Goal: Task Accomplishment & Management: Complete application form

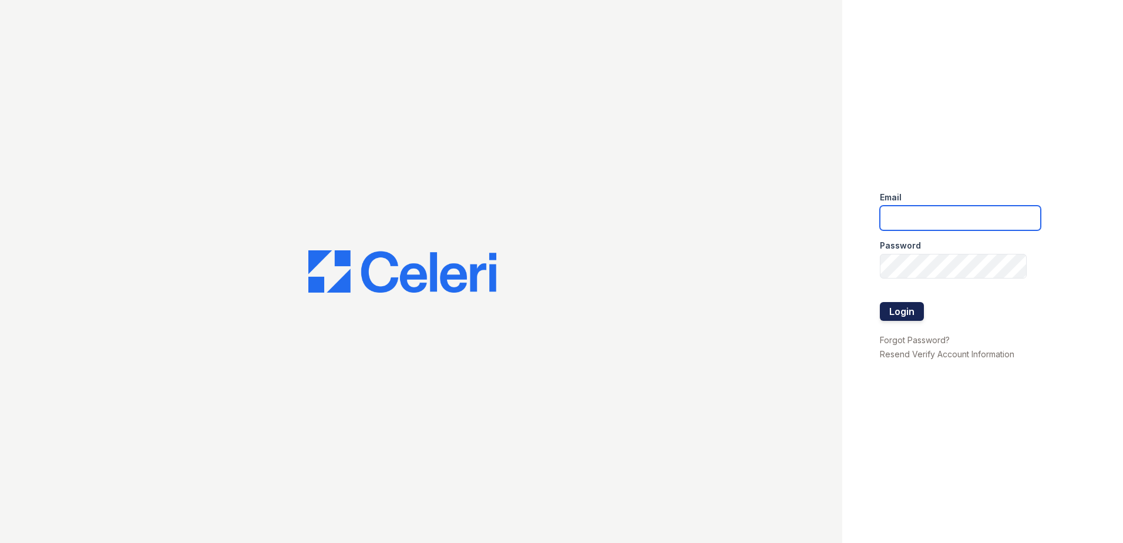
type input "dwallace@willowbridgepc.com"
click at [900, 310] on button "Login" at bounding box center [902, 311] width 44 height 19
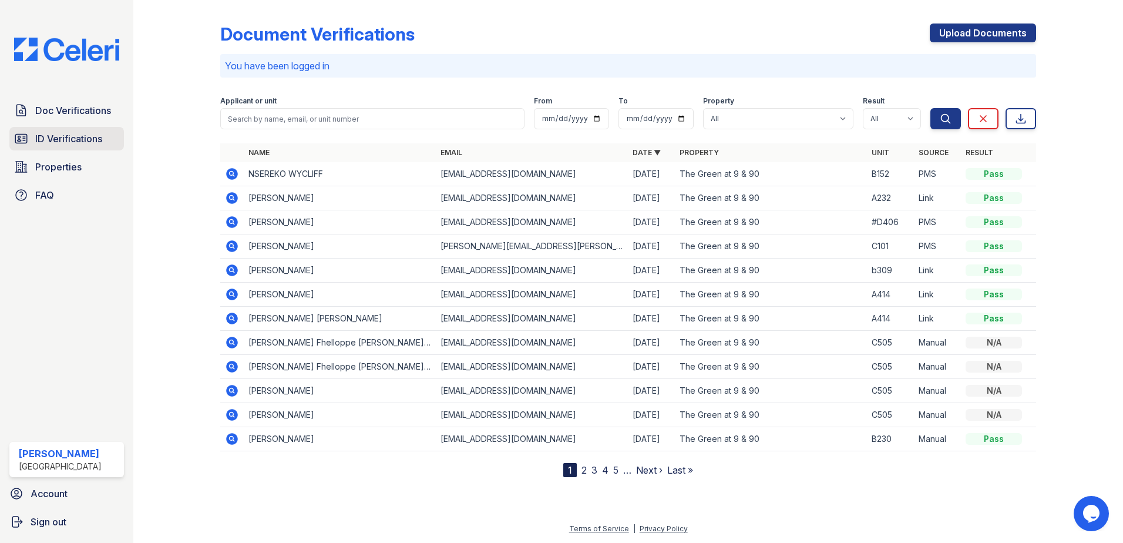
click at [77, 130] on link "ID Verifications" at bounding box center [66, 138] width 115 height 23
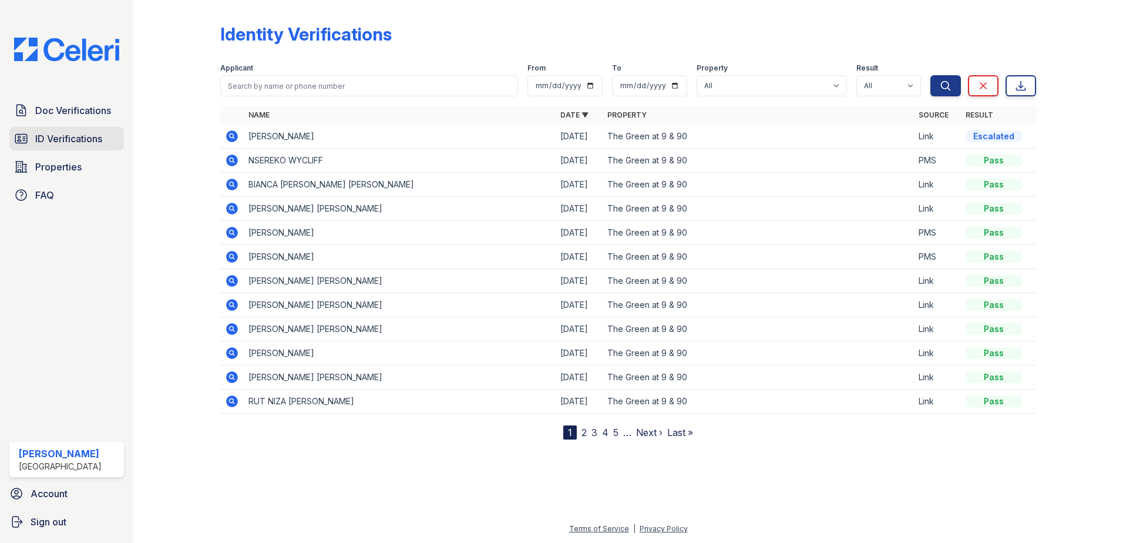
click at [60, 143] on span "ID Verifications" at bounding box center [68, 139] width 67 height 14
click at [65, 164] on span "Properties" at bounding box center [58, 167] width 46 height 14
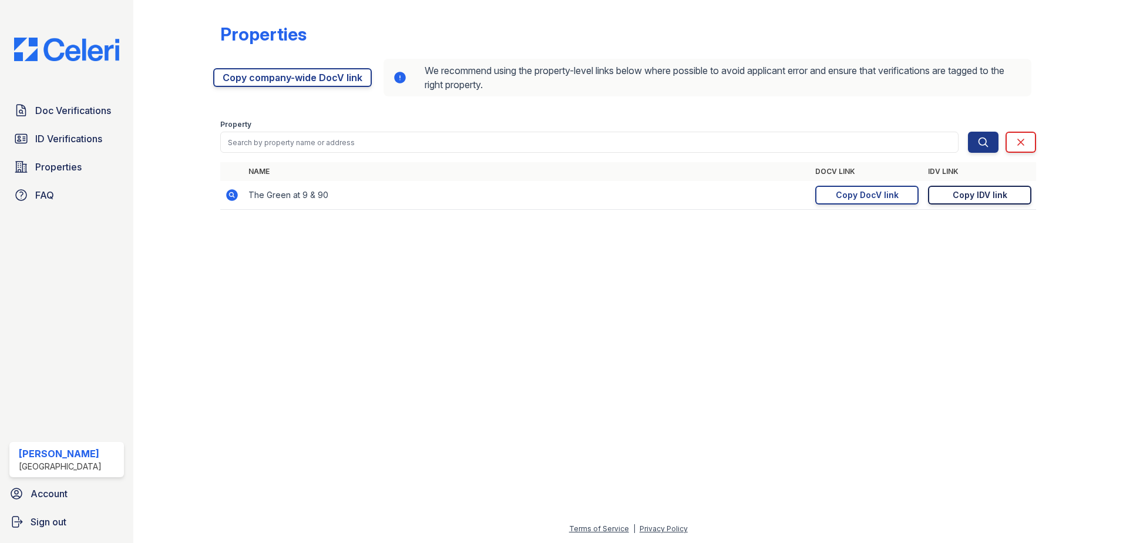
click at [963, 190] on div "Copy IDV link" at bounding box center [980, 195] width 55 height 12
click at [69, 145] on span "ID Verifications" at bounding box center [68, 139] width 67 height 14
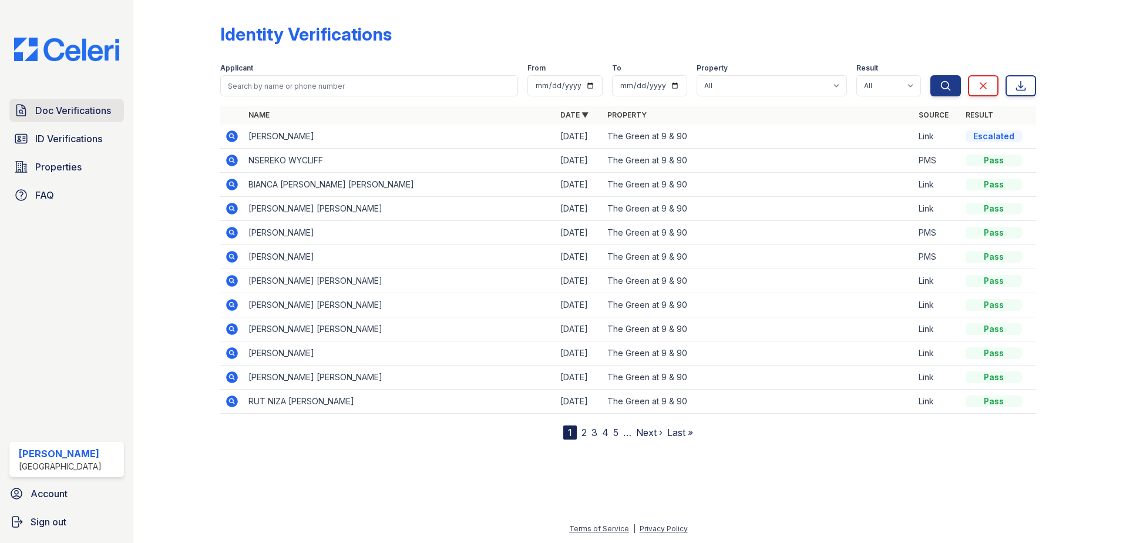
click at [89, 110] on span "Doc Verifications" at bounding box center [73, 110] width 76 height 14
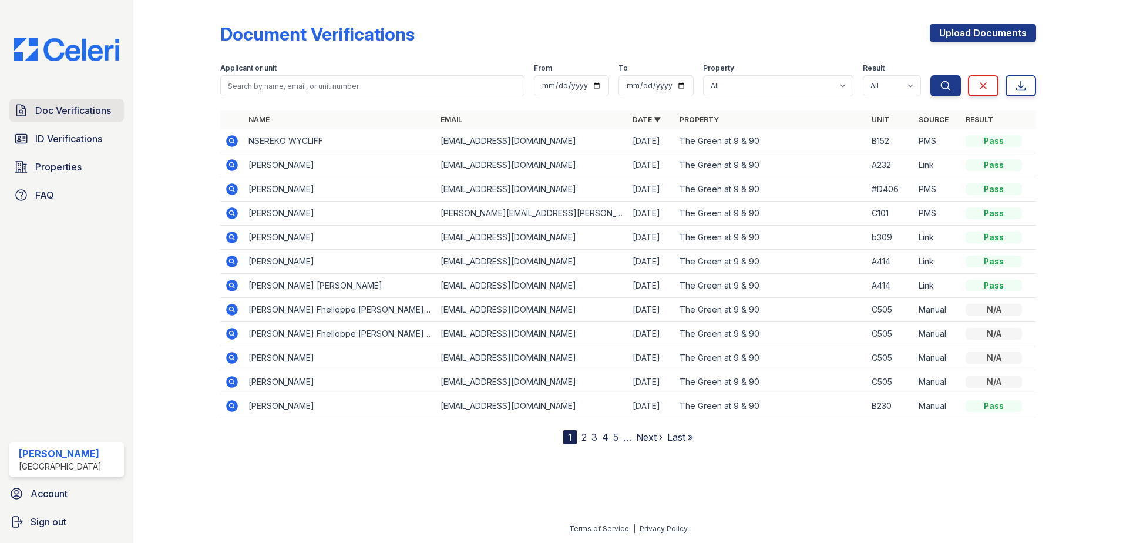
click at [51, 110] on span "Doc Verifications" at bounding box center [73, 110] width 76 height 14
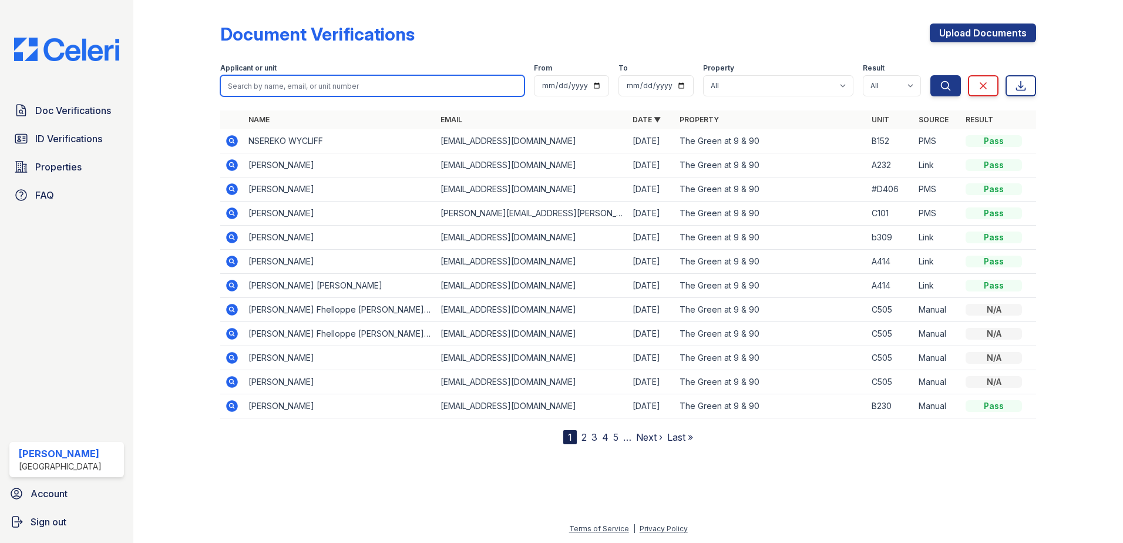
click at [331, 89] on input "search" at bounding box center [372, 85] width 304 height 21
type input "D328"
click at [930, 75] on button "Search" at bounding box center [945, 85] width 31 height 21
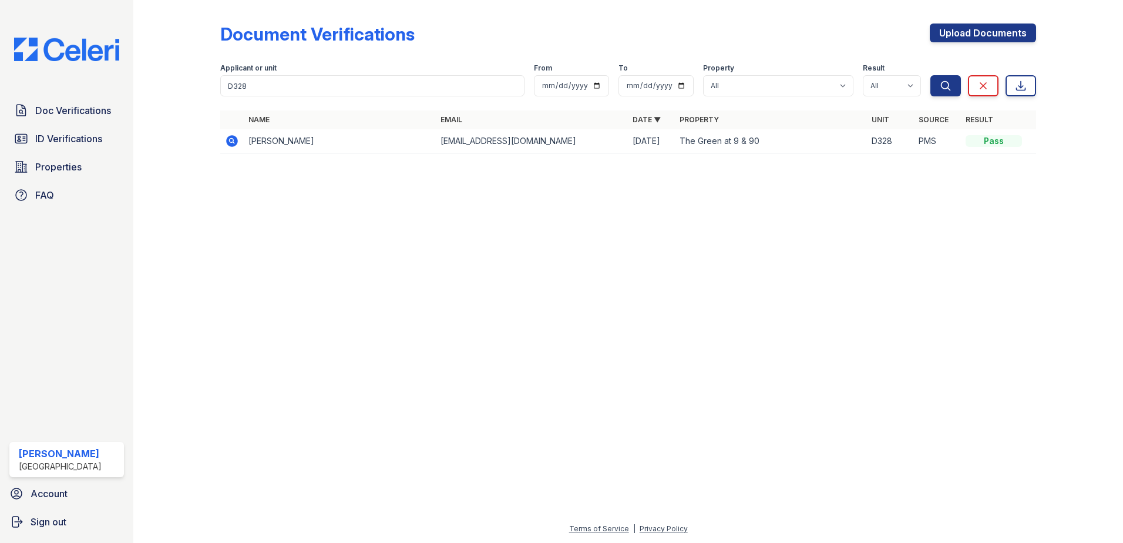
click at [230, 142] on icon at bounding box center [232, 141] width 14 height 14
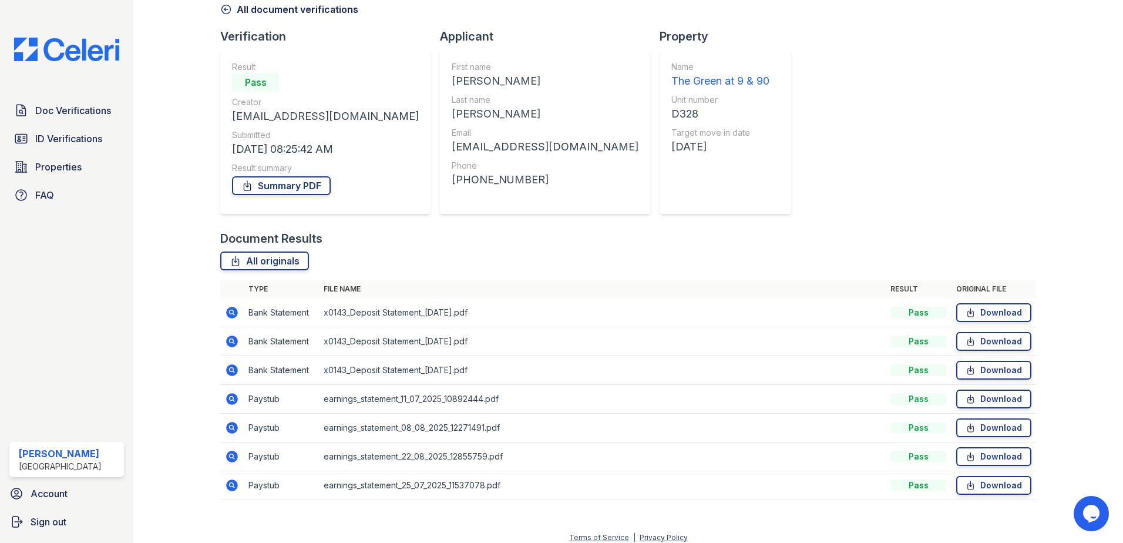
scroll to position [68, 0]
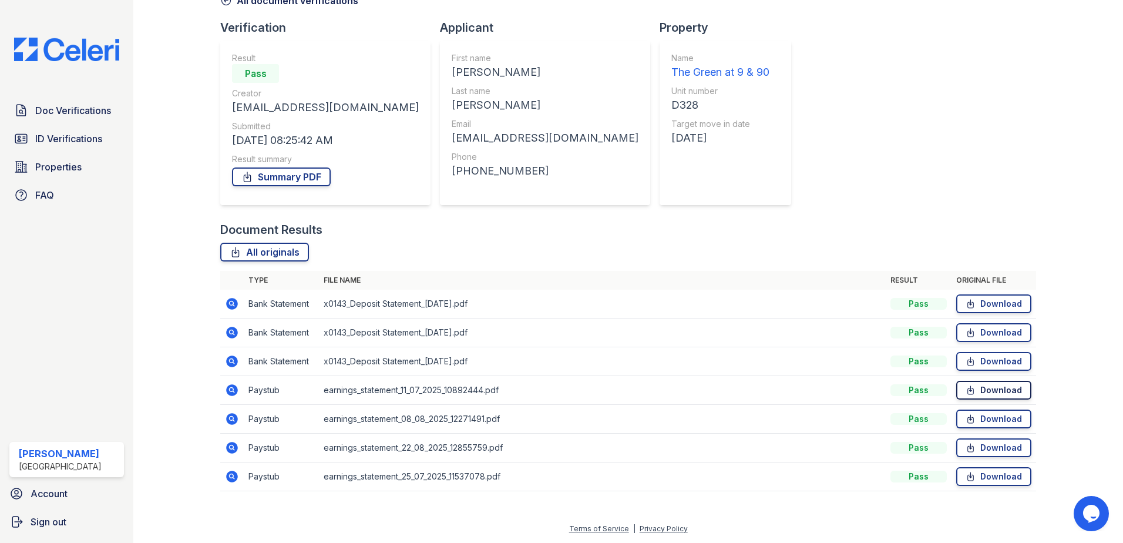
click at [972, 386] on link "Download" at bounding box center [993, 390] width 75 height 19
click at [965, 418] on icon at bounding box center [970, 419] width 10 height 12
click at [979, 448] on link "Download" at bounding box center [993, 447] width 75 height 19
click at [1001, 482] on link "Download" at bounding box center [993, 476] width 75 height 19
click at [86, 137] on span "ID Verifications" at bounding box center [68, 139] width 67 height 14
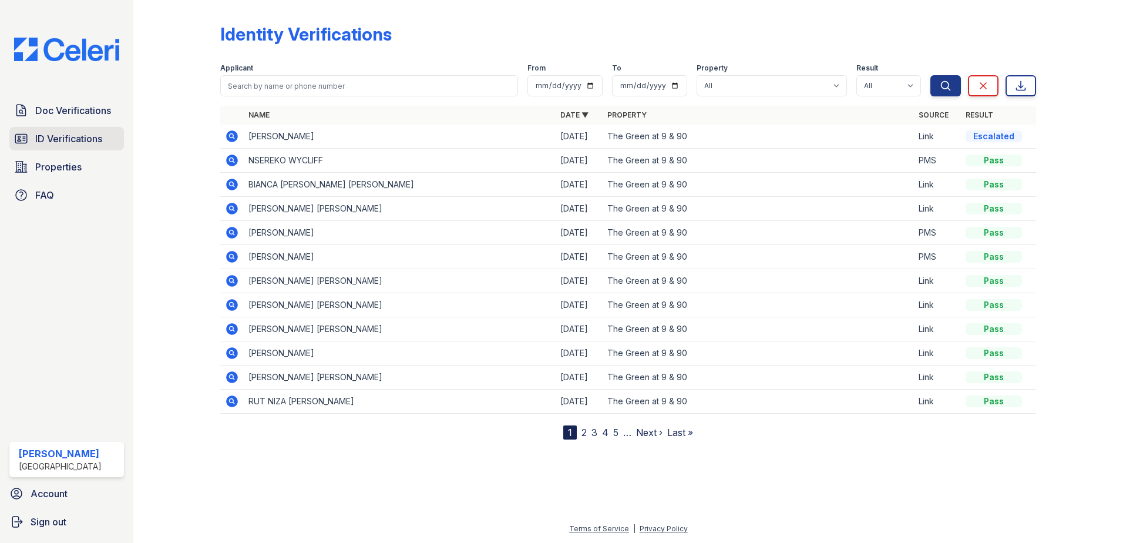
click at [70, 144] on span "ID Verifications" at bounding box center [68, 139] width 67 height 14
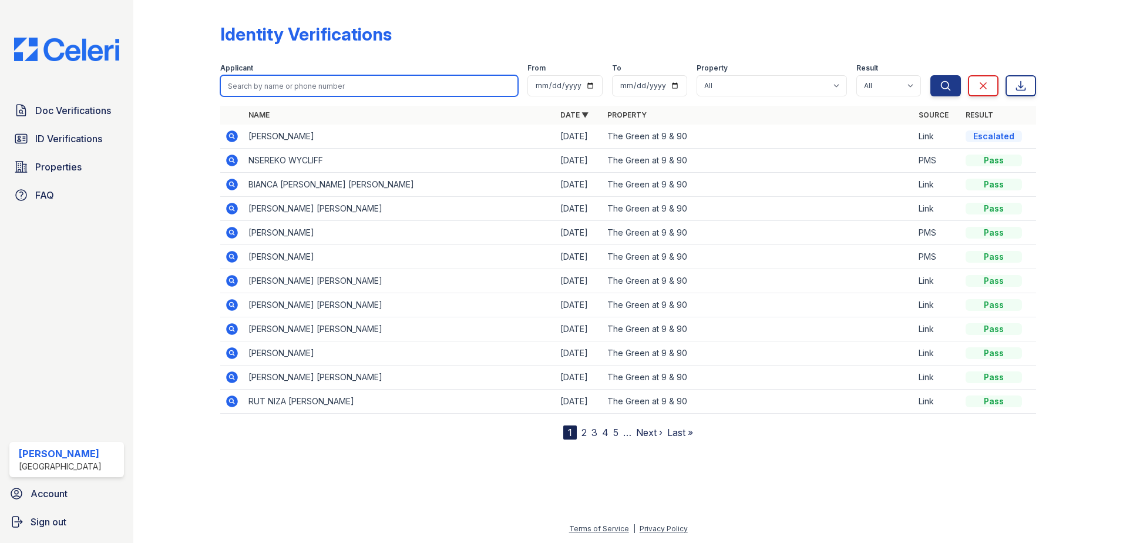
click at [315, 82] on input "search" at bounding box center [369, 85] width 298 height 21
type input "Juli"
click at [583, 432] on link "2" at bounding box center [583, 432] width 5 height 12
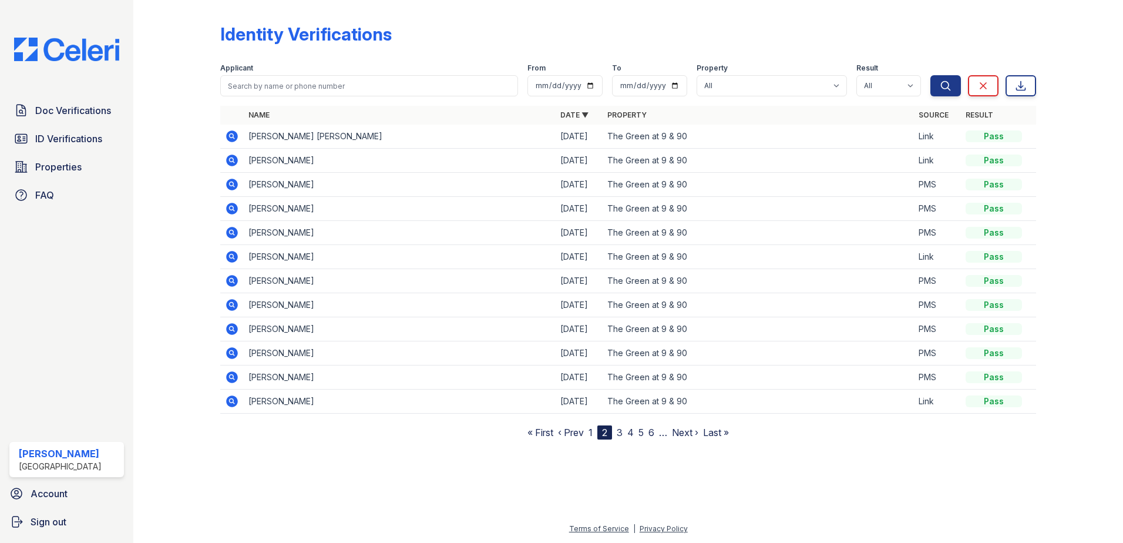
click at [620, 431] on link "3" at bounding box center [620, 432] width 6 height 12
click at [629, 431] on nav "« First ‹ Prev 1 2 3 4 5 6 7 … Next › Last »" at bounding box center [628, 432] width 212 height 14
click at [627, 431] on link "4" at bounding box center [625, 432] width 6 height 12
click at [632, 432] on link "5" at bounding box center [630, 432] width 5 height 12
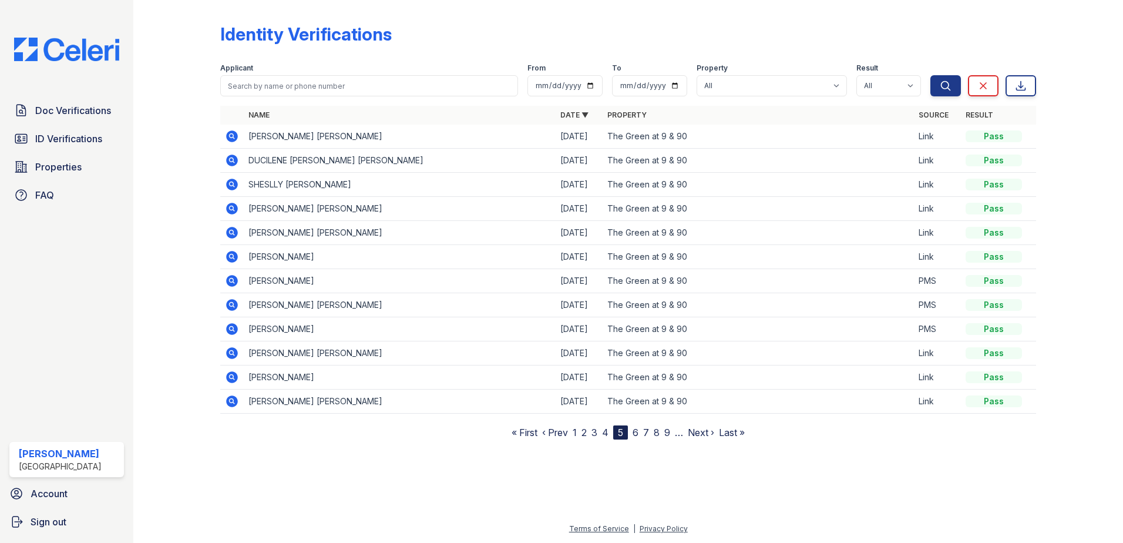
click at [606, 435] on link "4" at bounding box center [605, 432] width 6 height 12
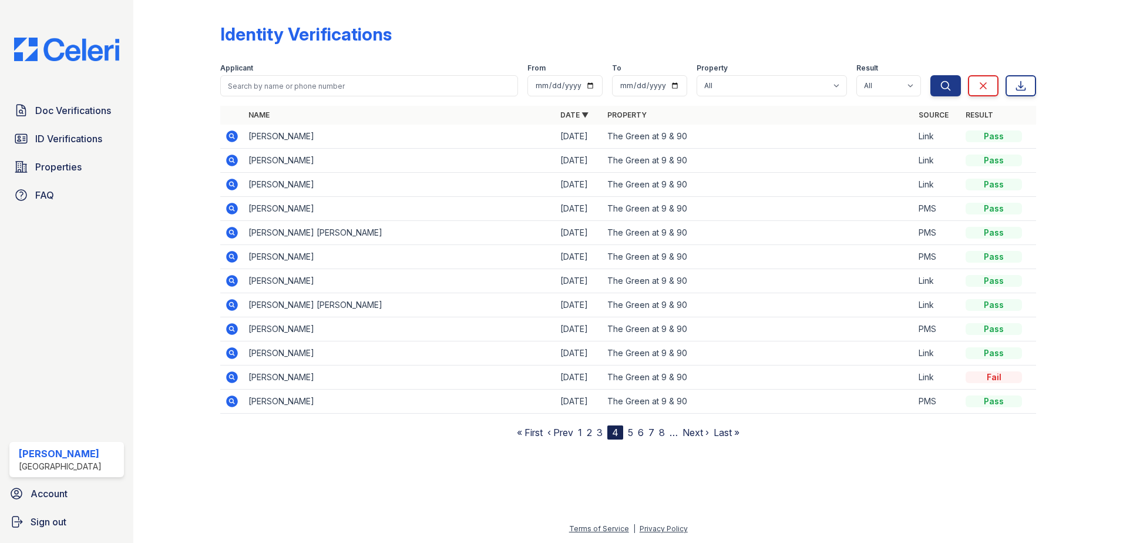
click at [597, 435] on nav "« First ‹ Prev 1 2 3 4 5 6 7 8 … Next › Last »" at bounding box center [628, 432] width 223 height 14
click at [601, 431] on link "3" at bounding box center [600, 432] width 6 height 12
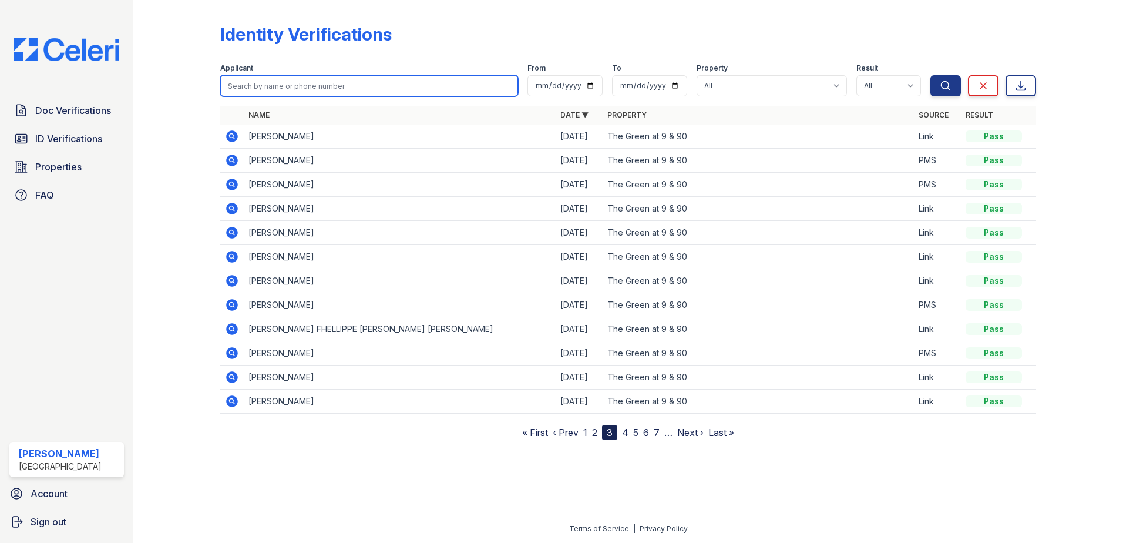
click at [301, 84] on input "search" at bounding box center [369, 85] width 298 height 21
type input "Julia"
click at [930, 75] on button "Search" at bounding box center [945, 85] width 31 height 21
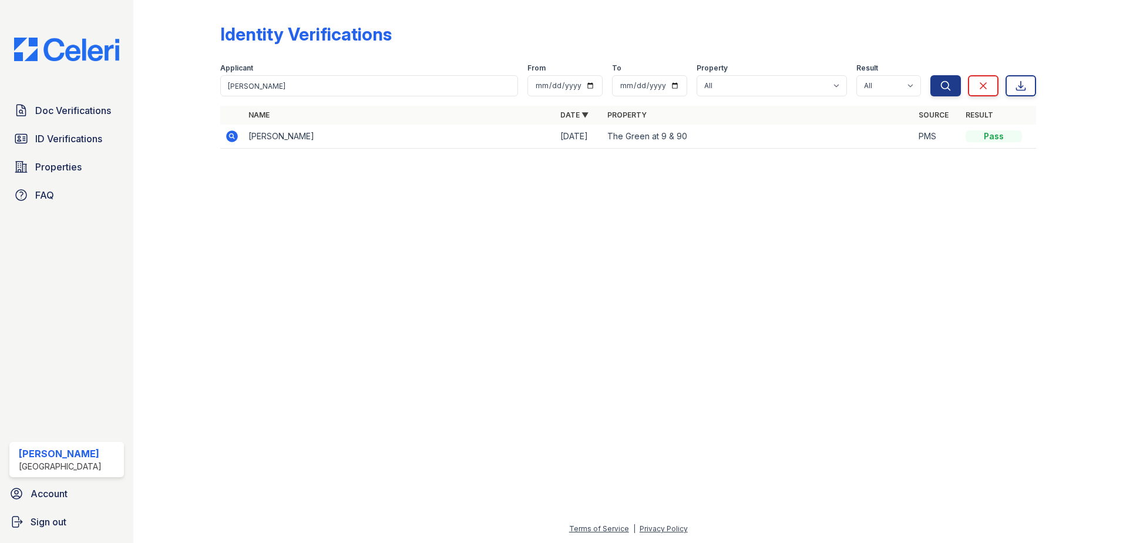
click at [238, 134] on icon at bounding box center [232, 136] width 14 height 14
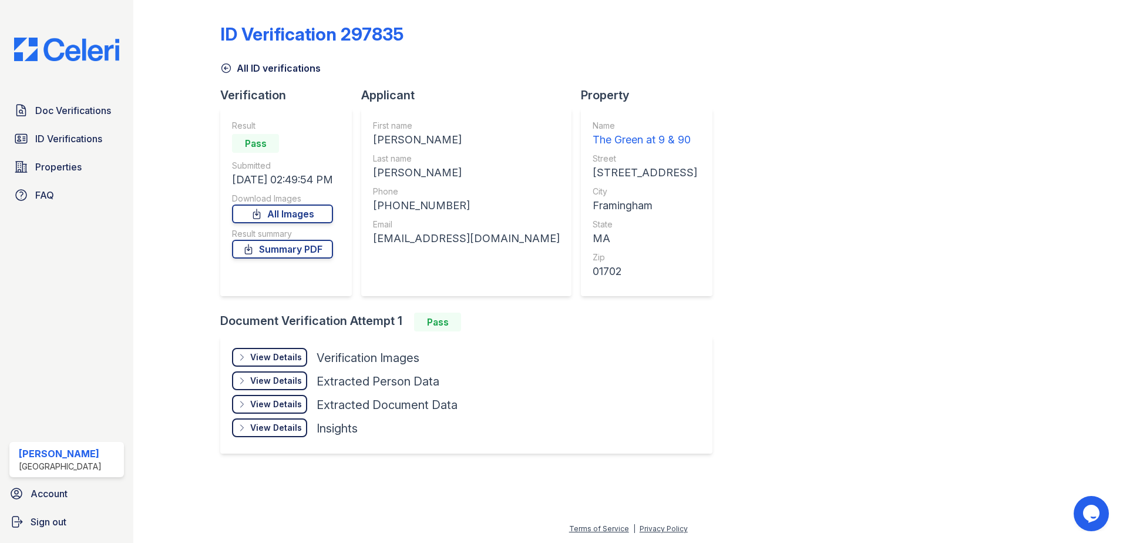
click at [276, 356] on div "View Details" at bounding box center [276, 357] width 52 height 12
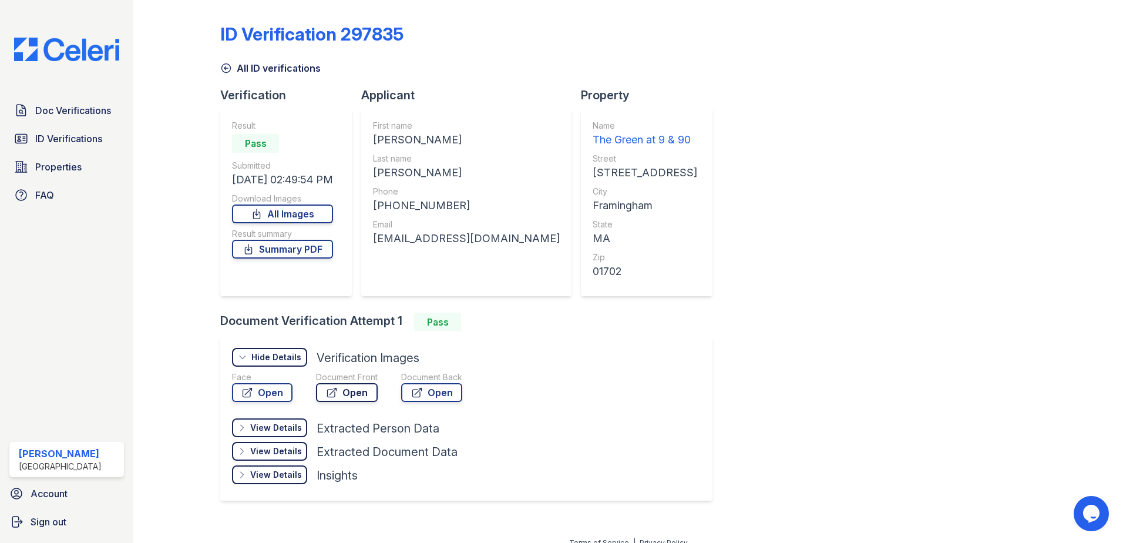
click at [362, 392] on link "Open" at bounding box center [347, 392] width 62 height 19
click at [359, 393] on link "Open" at bounding box center [347, 392] width 62 height 19
click at [83, 139] on span "ID Verifications" at bounding box center [68, 139] width 67 height 14
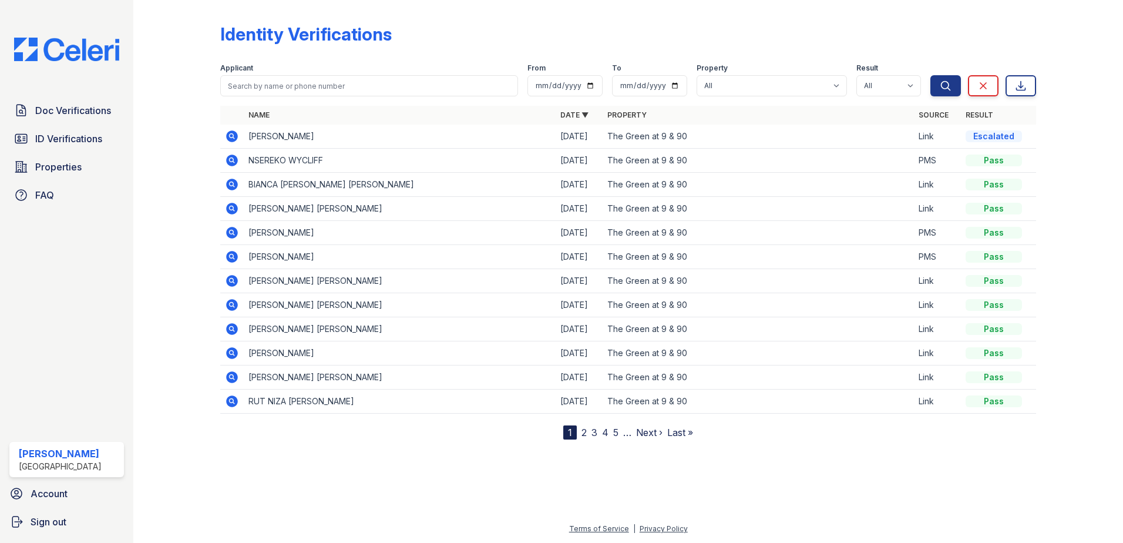
drag, startPoint x: 983, startPoint y: 137, endPoint x: 1019, endPoint y: 136, distance: 35.8
click at [1019, 136] on div "Escalated" at bounding box center [993, 136] width 56 height 12
drag, startPoint x: 1019, startPoint y: 136, endPoint x: 1032, endPoint y: 133, distance: 13.4
click at [1032, 133] on td "Escalated" at bounding box center [998, 136] width 75 height 24
click at [985, 89] on icon at bounding box center [983, 86] width 12 height 12
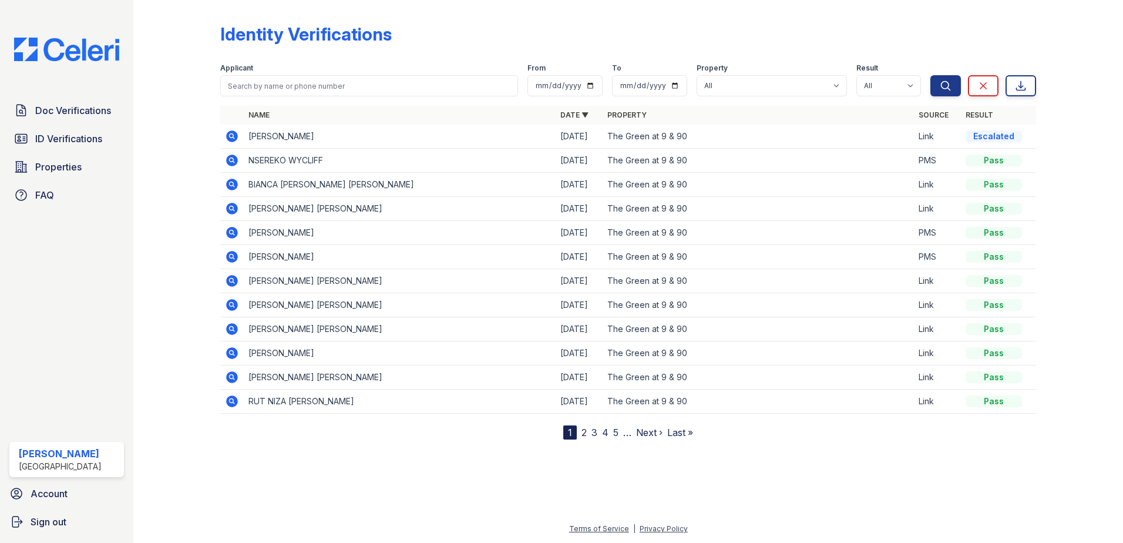
click at [227, 136] on icon at bounding box center [232, 136] width 12 height 12
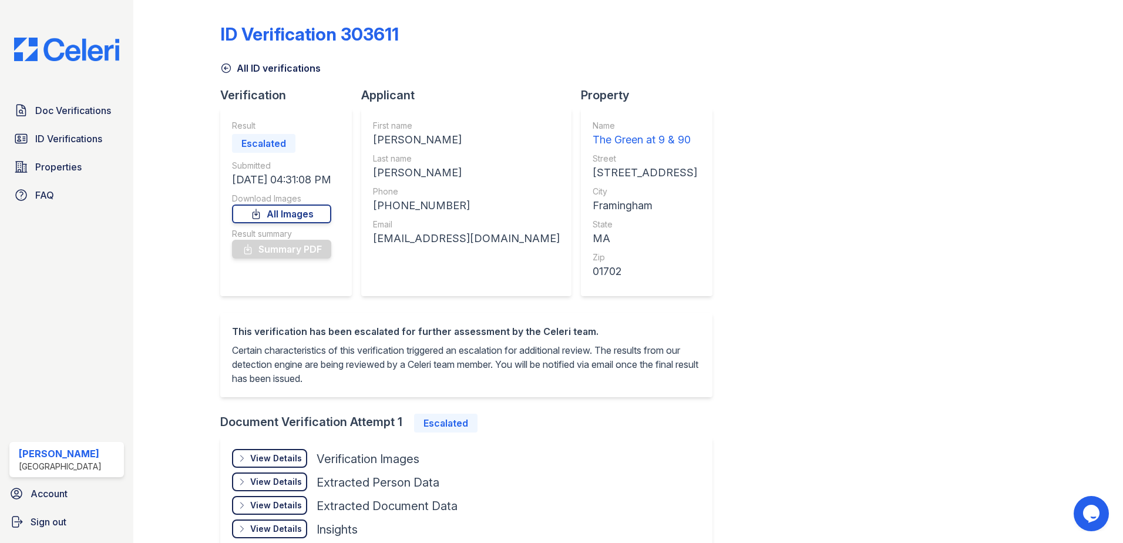
click at [298, 458] on div "View Details" at bounding box center [276, 458] width 52 height 12
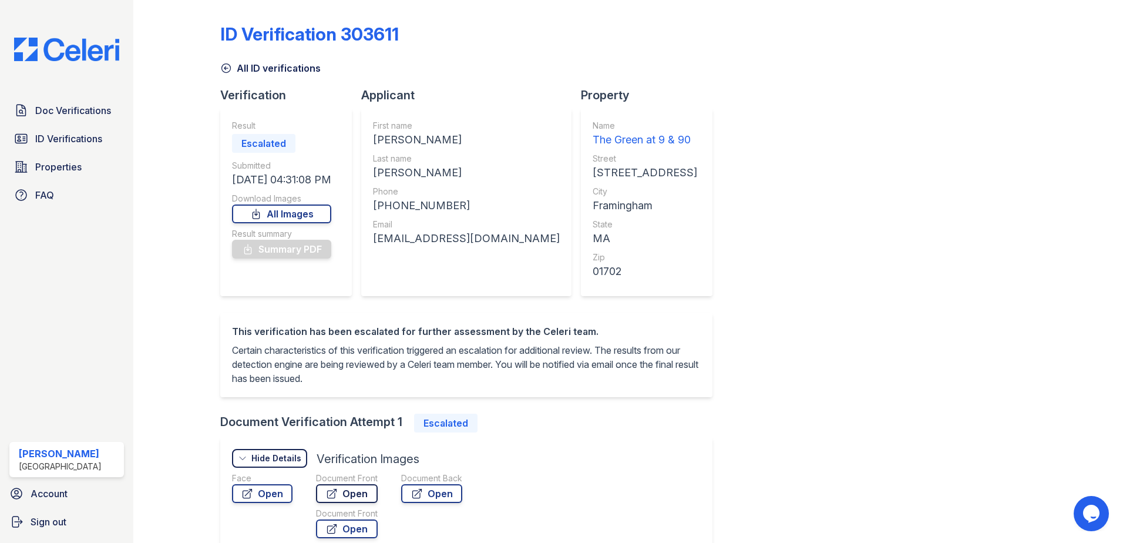
click at [358, 492] on link "Open" at bounding box center [347, 493] width 62 height 19
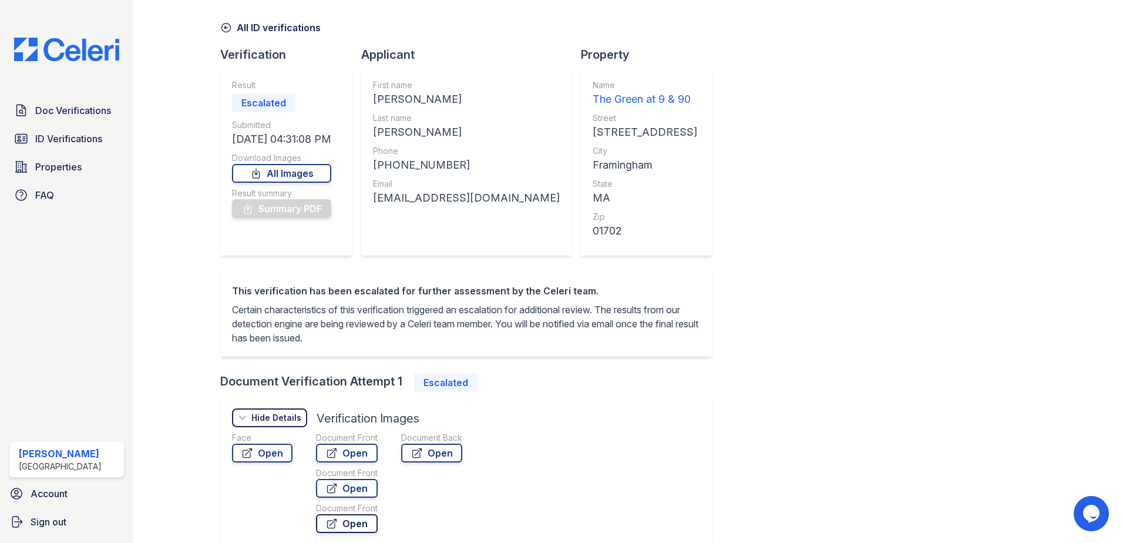
scroll to position [59, 0]
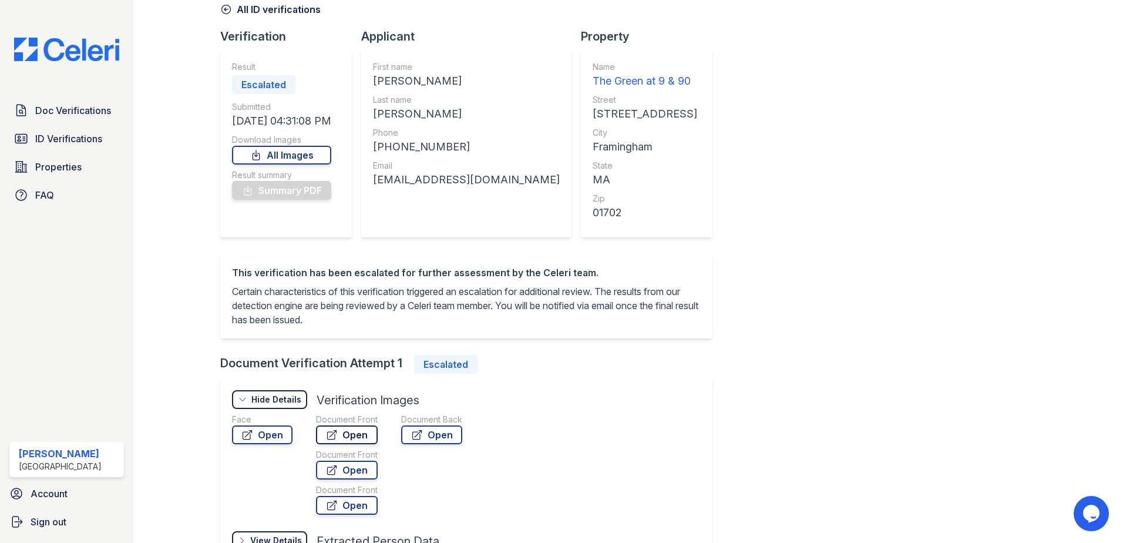
click at [352, 430] on link "Open" at bounding box center [347, 434] width 62 height 19
click at [429, 432] on link "Open" at bounding box center [431, 434] width 61 height 19
click at [341, 470] on link "Open" at bounding box center [347, 469] width 62 height 19
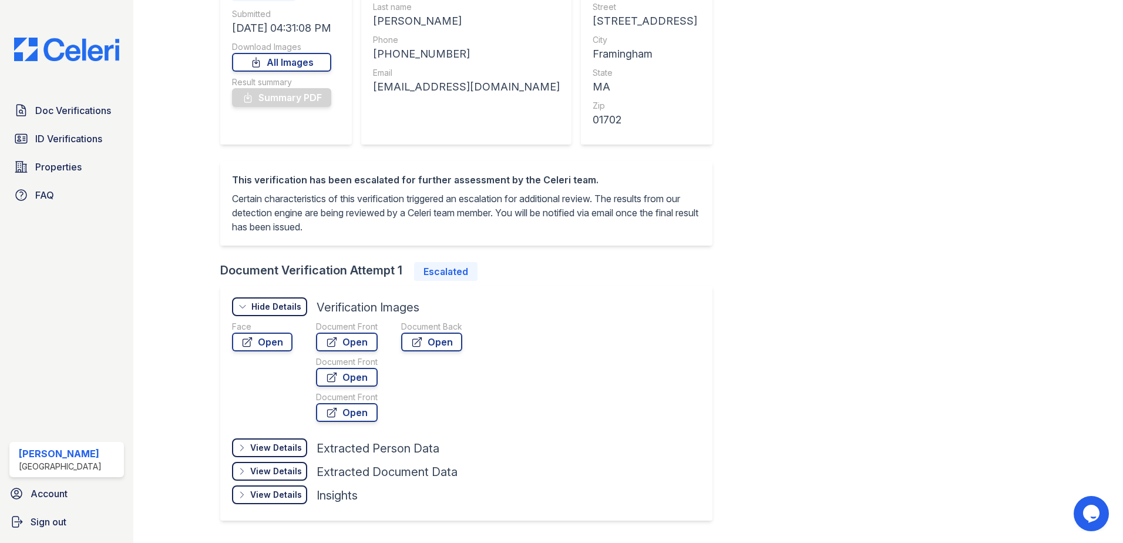
scroll to position [176, 0]
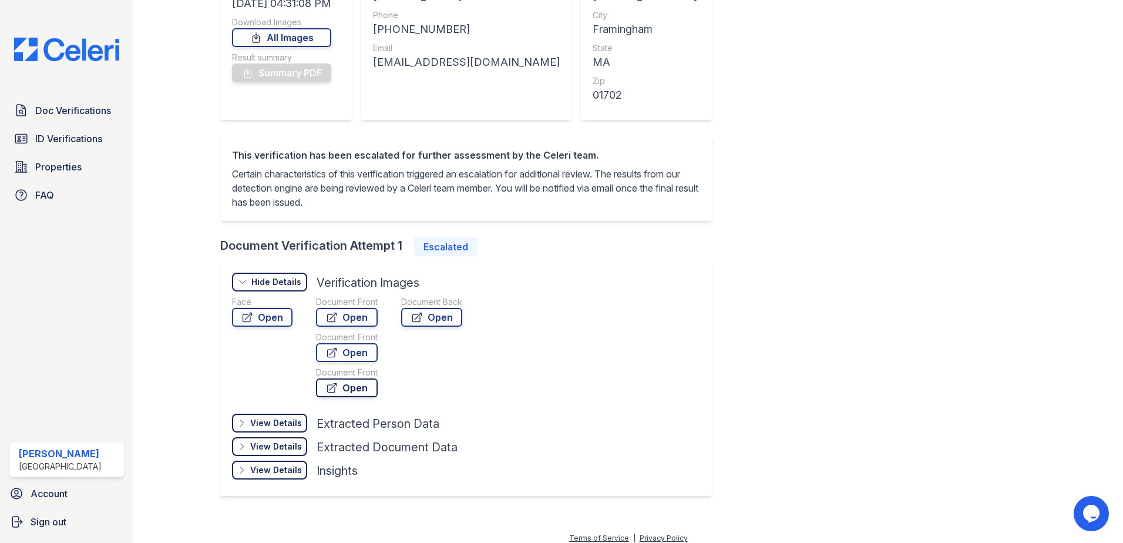
click at [364, 388] on link "Open" at bounding box center [347, 387] width 62 height 19
click at [65, 138] on span "ID Verifications" at bounding box center [68, 139] width 67 height 14
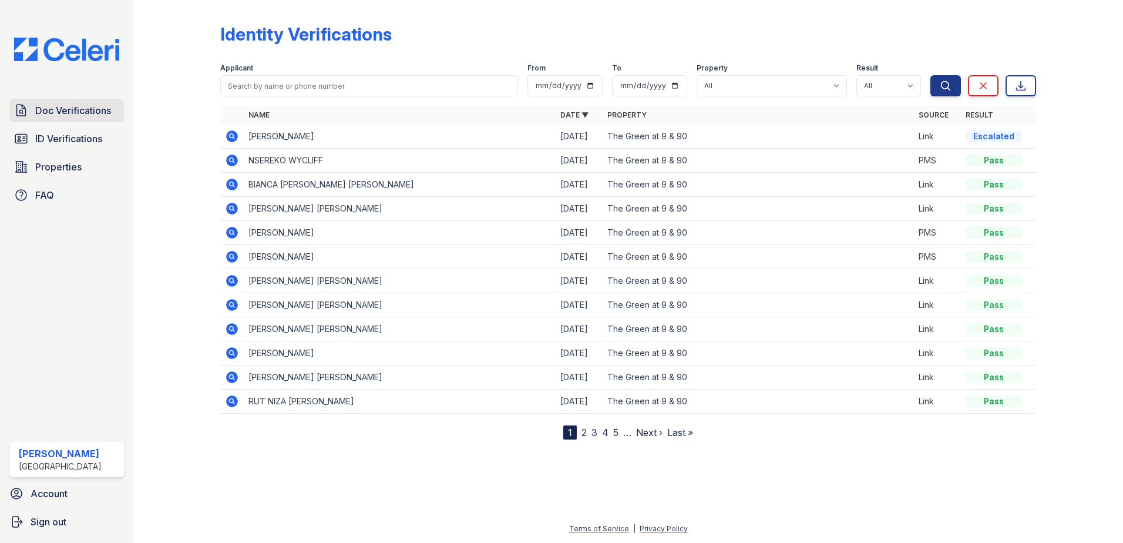
click at [59, 106] on span "Doc Verifications" at bounding box center [73, 110] width 76 height 14
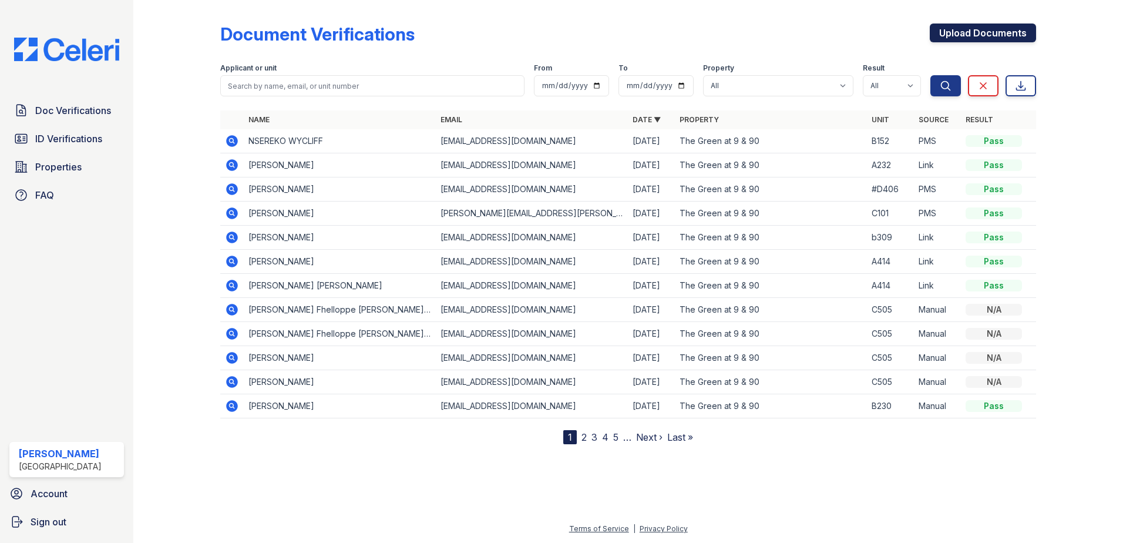
click at [960, 32] on link "Upload Documents" at bounding box center [983, 32] width 106 height 19
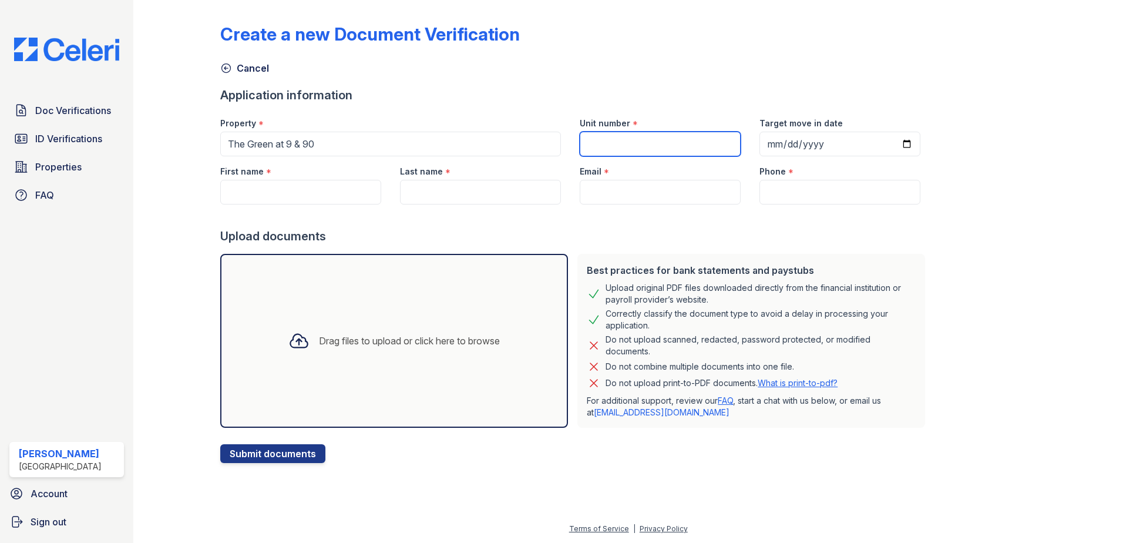
click at [635, 140] on input "Unit number" at bounding box center [660, 144] width 161 height 25
type input "B309"
click at [891, 140] on input "Target move in date" at bounding box center [839, 144] width 161 height 25
type input "2025-09-01"
click at [610, 190] on input "Email" at bounding box center [660, 192] width 161 height 25
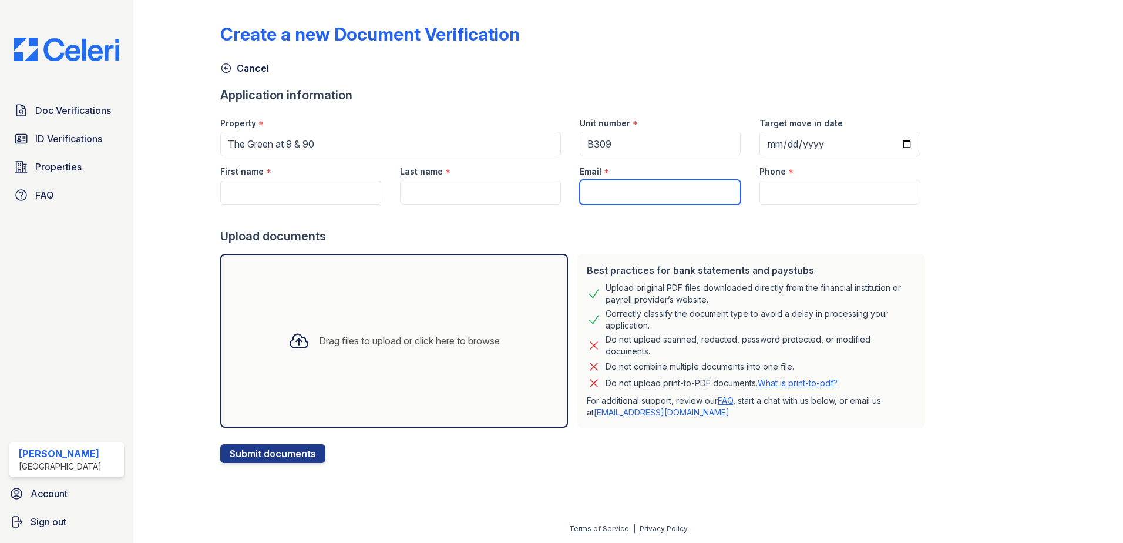
paste input "florianfloriansorervina@gmail.com"
type input "florianfloriansorervina@gmail.com"
click at [788, 192] on input "Phone" at bounding box center [839, 192] width 161 height 25
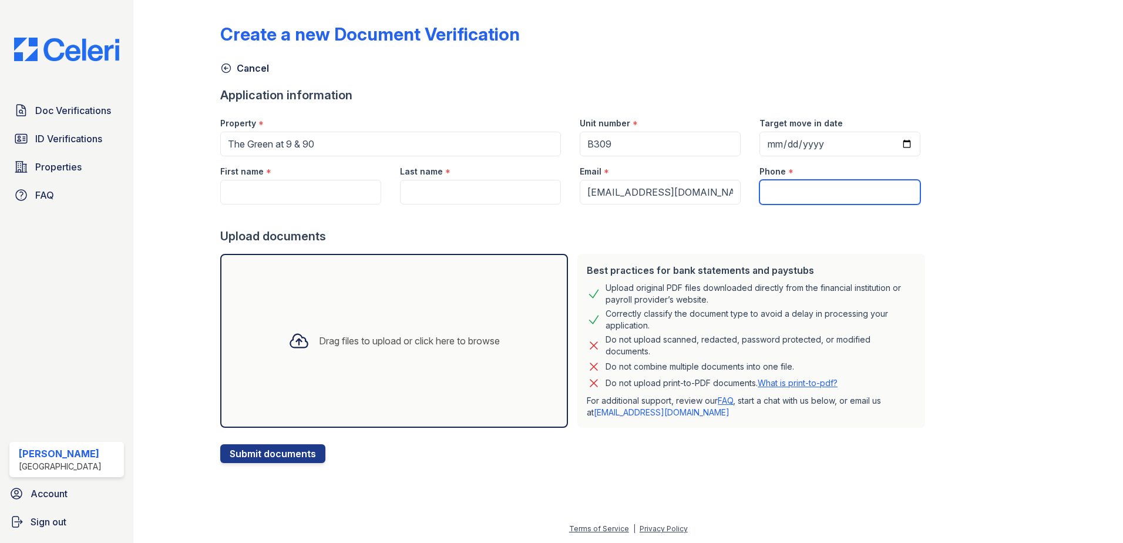
paste input "7745405503"
type input "7745405503"
click at [470, 194] on input "Last name" at bounding box center [480, 192] width 161 height 25
click at [274, 194] on input "First name" at bounding box center [300, 192] width 161 height 25
paste input "Maribel Cueva"
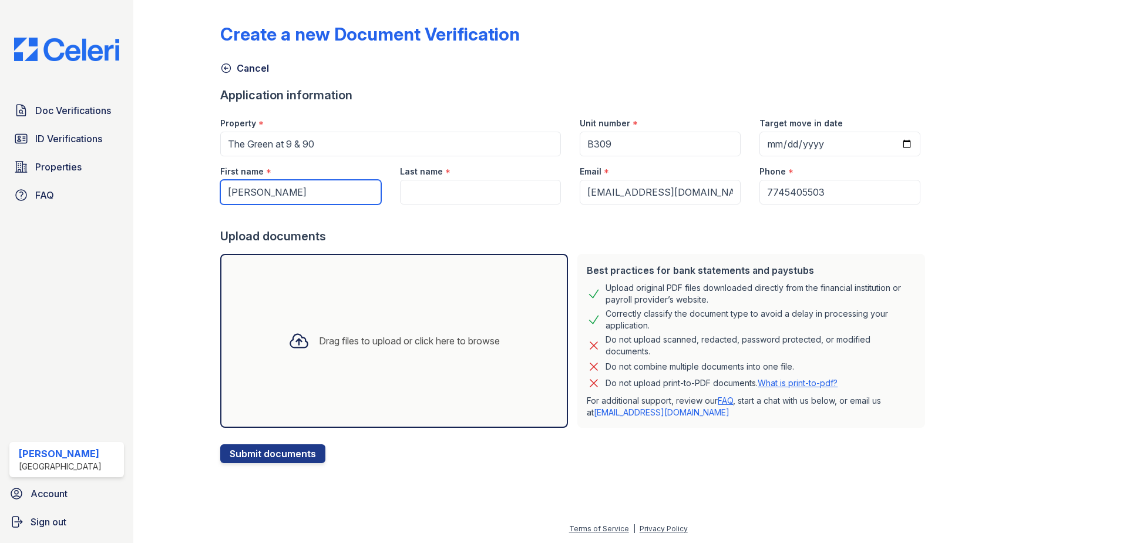
type input "Maribel Cueva"
click at [436, 189] on input "Last name" at bounding box center [480, 192] width 161 height 25
paste input "Maribel Cueva"
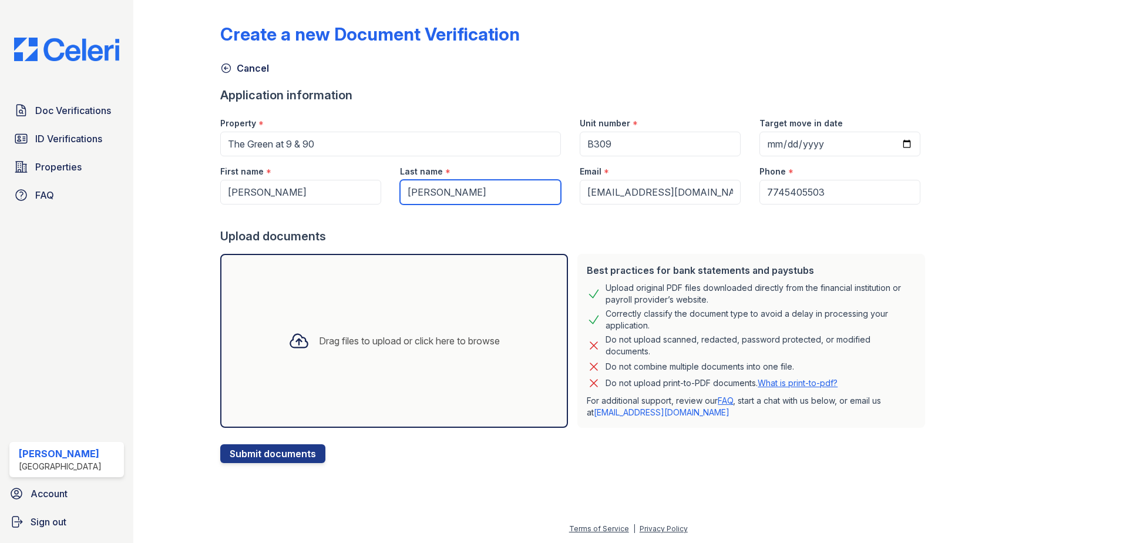
drag, startPoint x: 439, startPoint y: 190, endPoint x: 390, endPoint y: 196, distance: 49.1
click at [391, 196] on div "Last name * Maribel Cueva" at bounding box center [481, 180] width 180 height 48
type input "Cueva"
drag, startPoint x: 302, startPoint y: 192, endPoint x: 265, endPoint y: 194, distance: 37.7
click at [265, 194] on input "Maribel Cueva" at bounding box center [300, 192] width 161 height 25
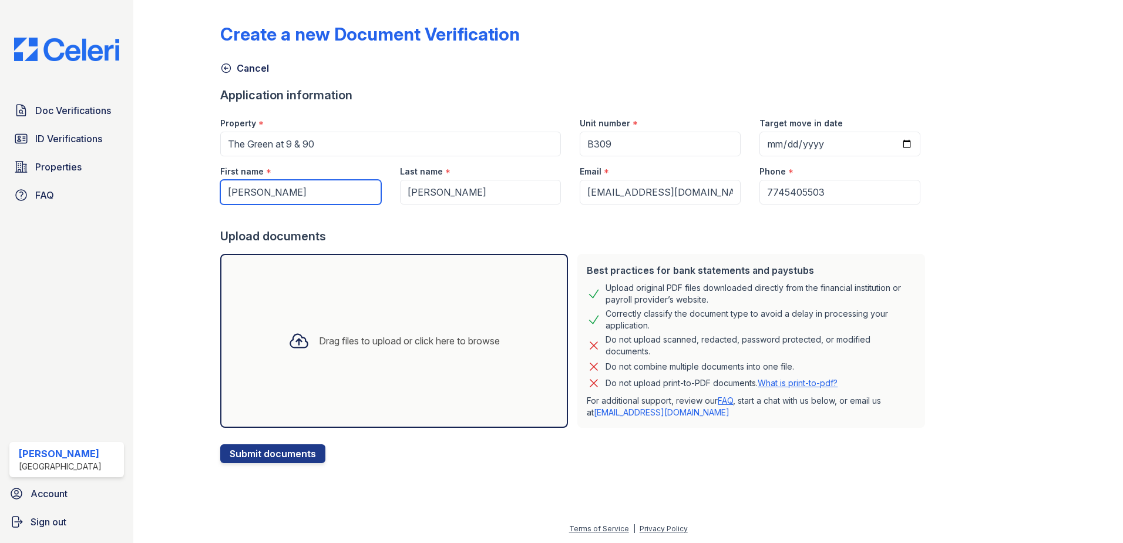
type input "Maribel"
click at [388, 342] on div "Drag files to upload or click here to browse" at bounding box center [409, 341] width 181 height 14
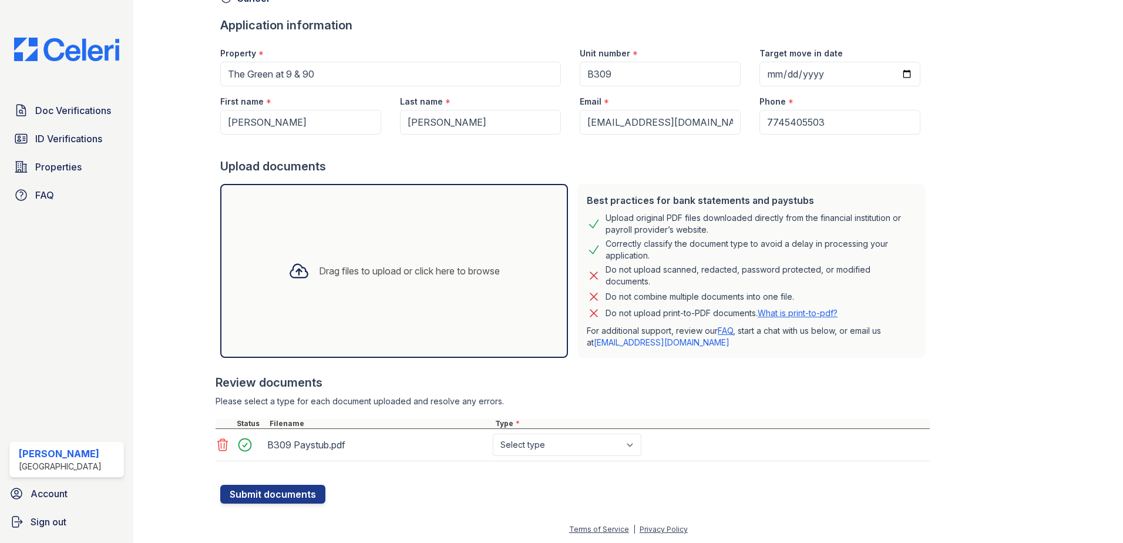
scroll to position [70, 0]
click at [557, 440] on select "Select type Paystub Bank Statement Offer Letter Tax Documents Benefit Award Let…" at bounding box center [567, 444] width 149 height 22
select select "paystub"
click at [493, 433] on select "Select type Paystub Bank Statement Offer Letter Tax Documents Benefit Award Let…" at bounding box center [567, 444] width 149 height 22
click at [263, 488] on button "Submit documents" at bounding box center [272, 493] width 105 height 19
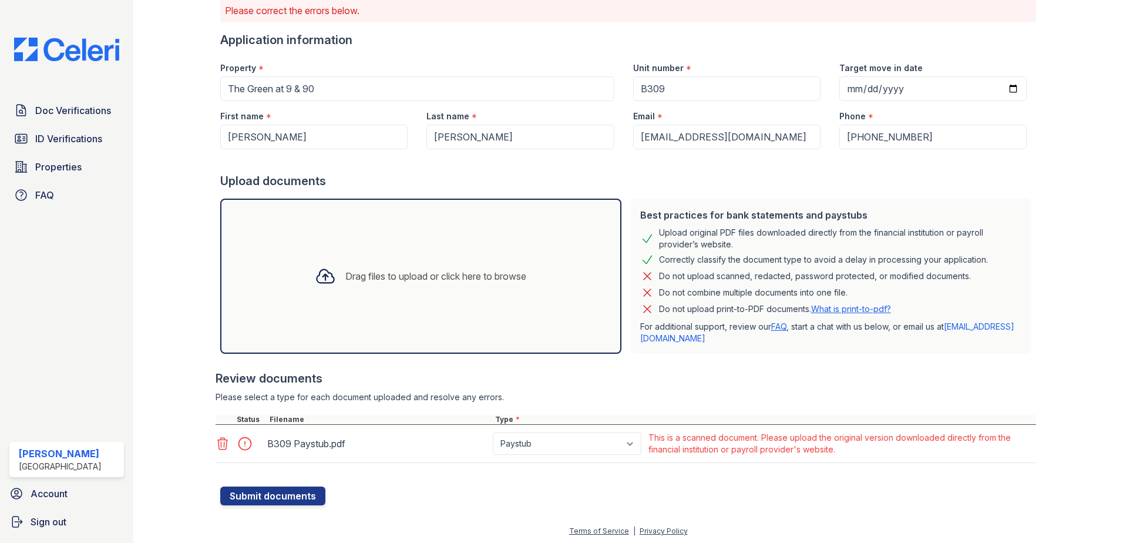
scroll to position [90, 0]
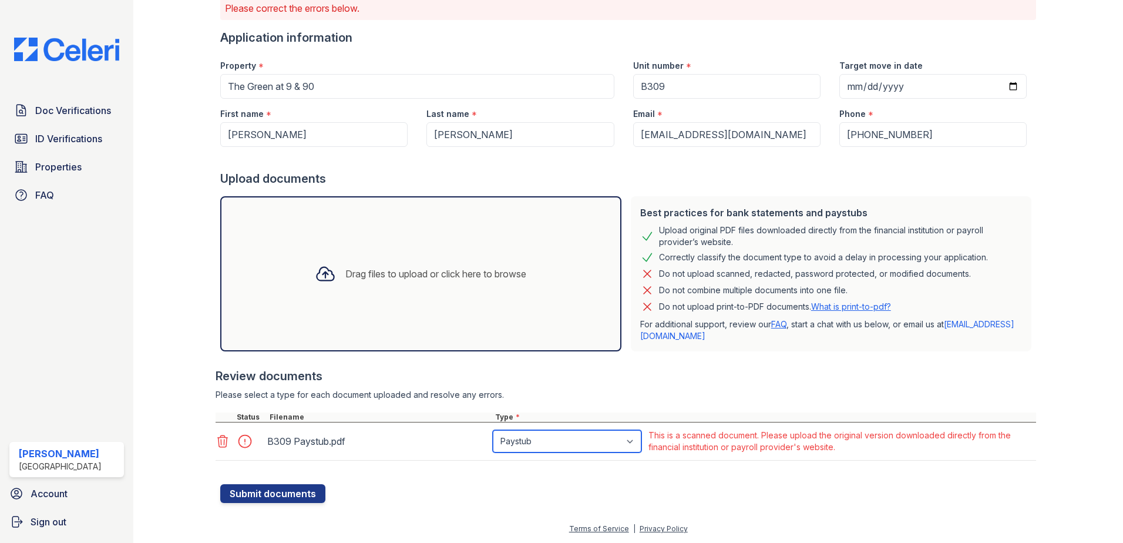
click at [608, 441] on select "Paystub Bank Statement Offer Letter Tax Documents Benefit Award Letter Investme…" at bounding box center [567, 441] width 149 height 22
select select "other"
click at [493, 430] on select "Paystub Bank Statement Offer Letter Tax Documents Benefit Award Letter Investme…" at bounding box center [567, 441] width 149 height 22
click at [257, 490] on button "Submit documents" at bounding box center [272, 493] width 105 height 19
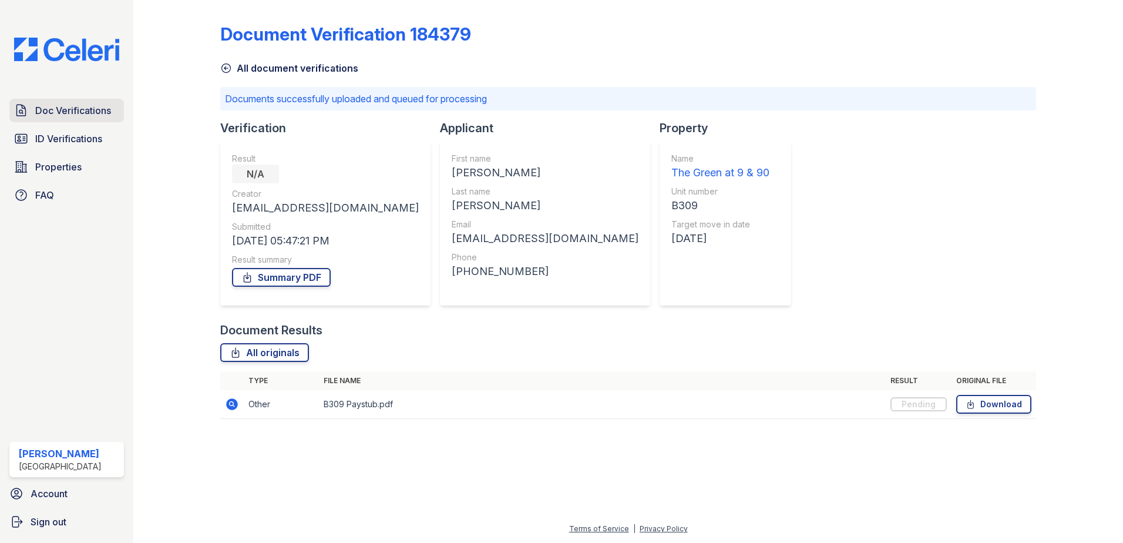
click at [56, 115] on span "Doc Verifications" at bounding box center [73, 110] width 76 height 14
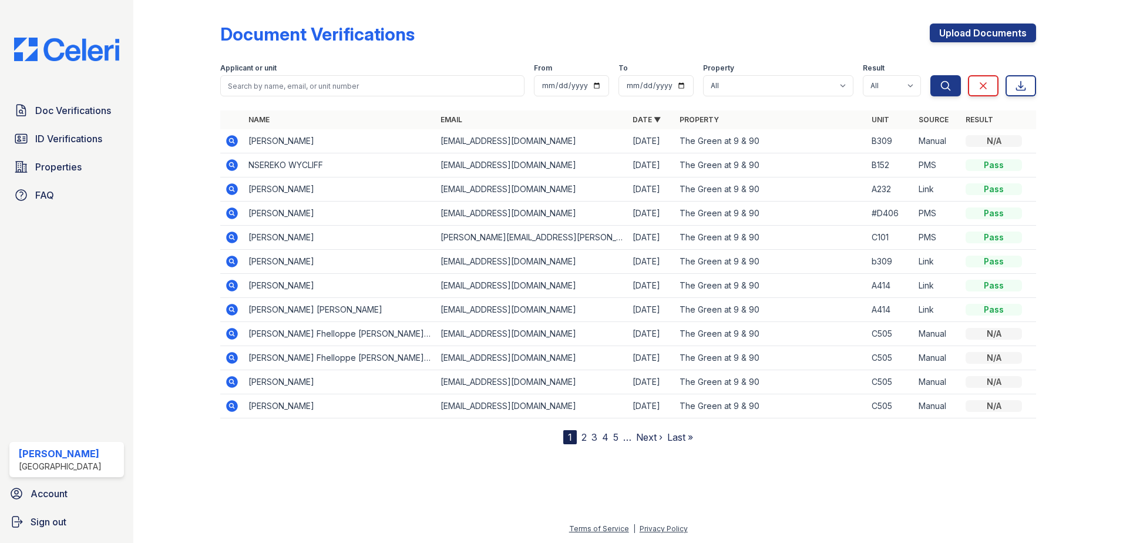
click at [584, 436] on link "2" at bounding box center [583, 437] width 5 height 12
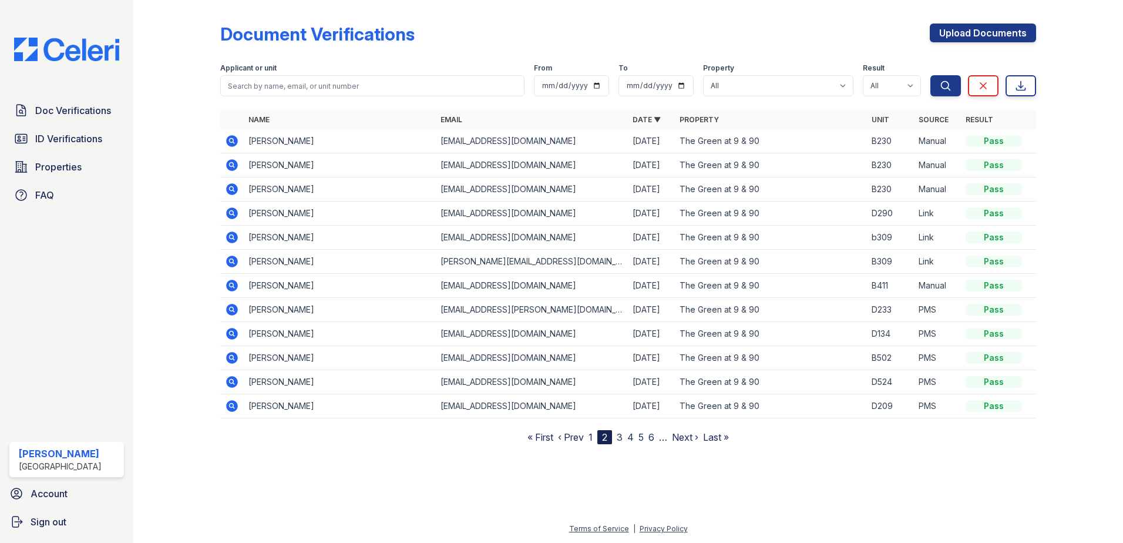
click at [584, 436] on link "‹ Prev" at bounding box center [571, 437] width 26 height 12
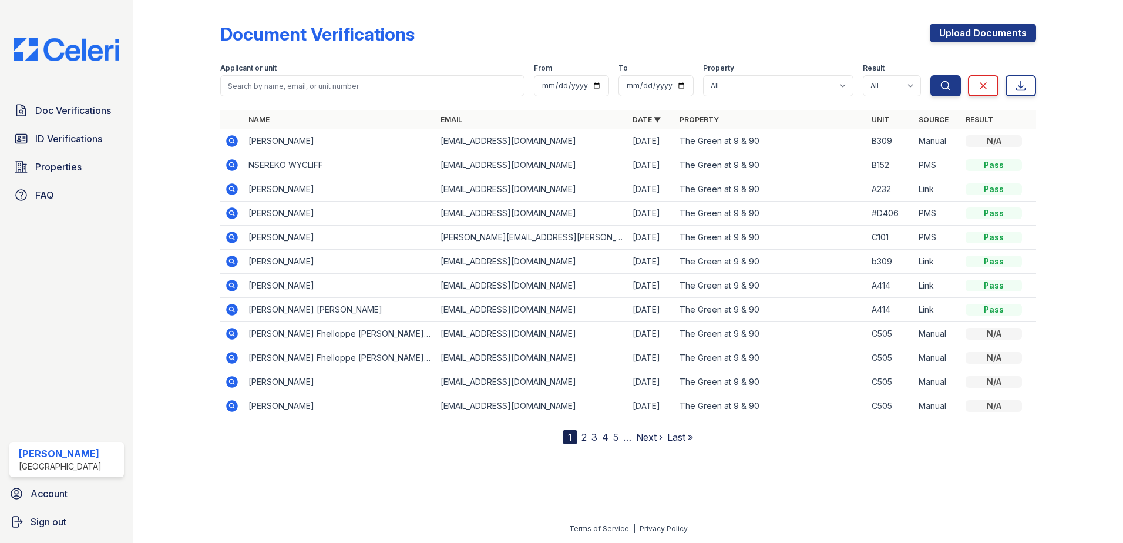
click at [595, 440] on link "3" at bounding box center [594, 437] width 6 height 12
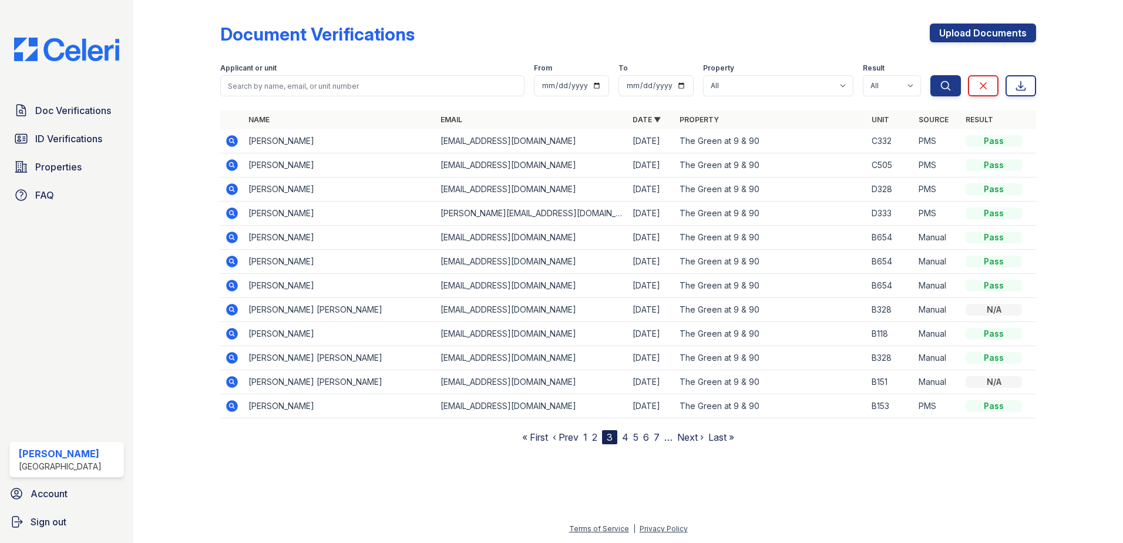
click at [627, 436] on link "4" at bounding box center [625, 437] width 6 height 12
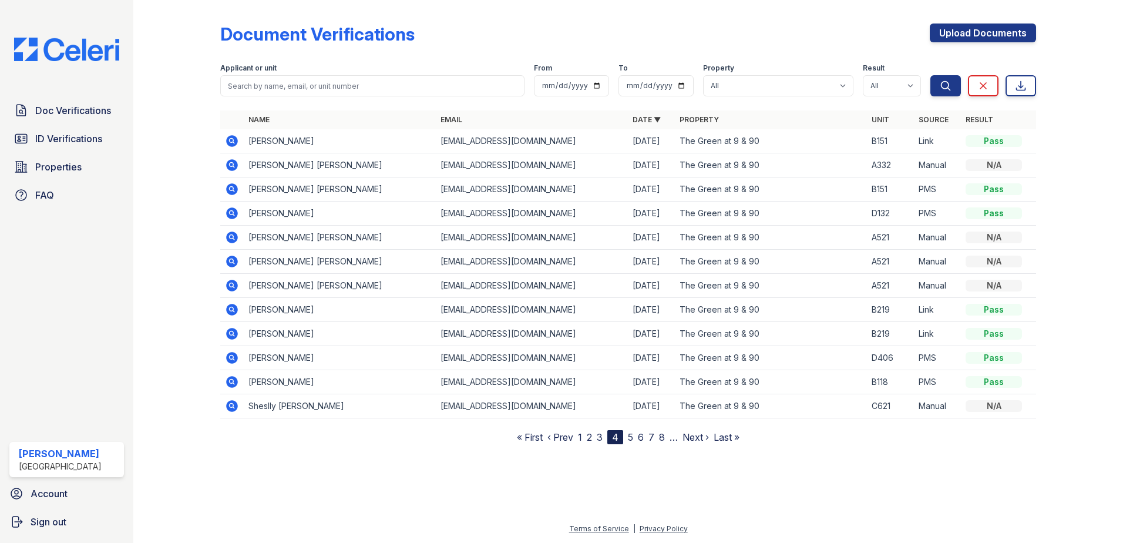
click at [632, 437] on link "5" at bounding box center [630, 437] width 5 height 12
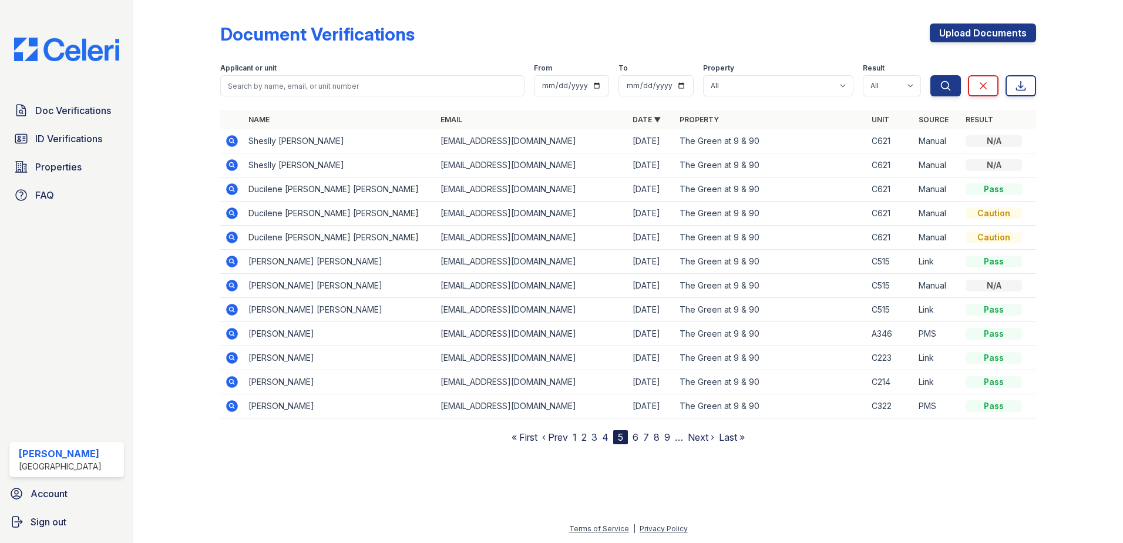
click at [638, 437] on link "6" at bounding box center [635, 437] width 6 height 12
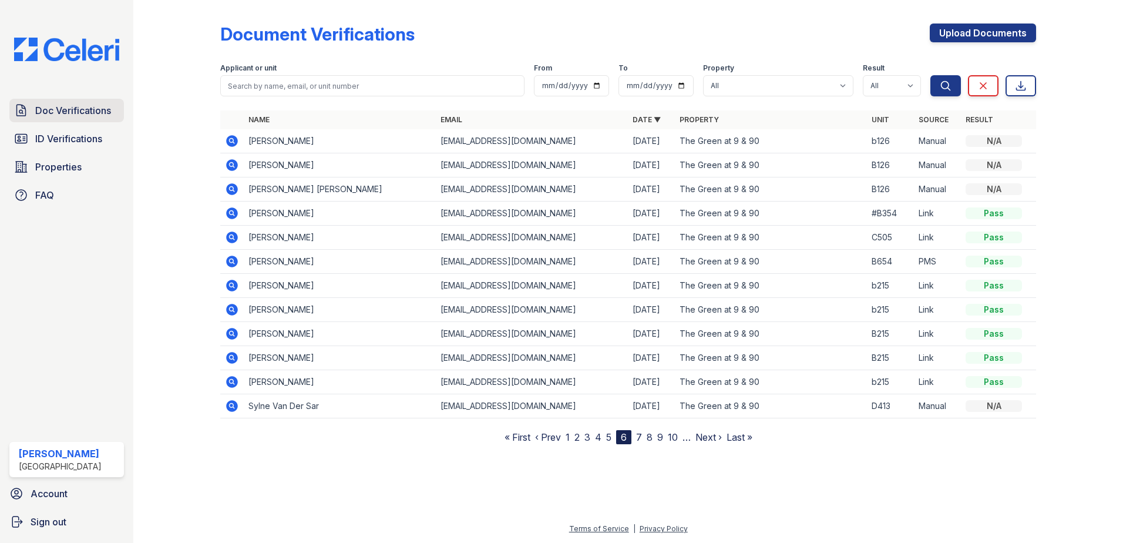
click at [76, 114] on span "Doc Verifications" at bounding box center [73, 110] width 76 height 14
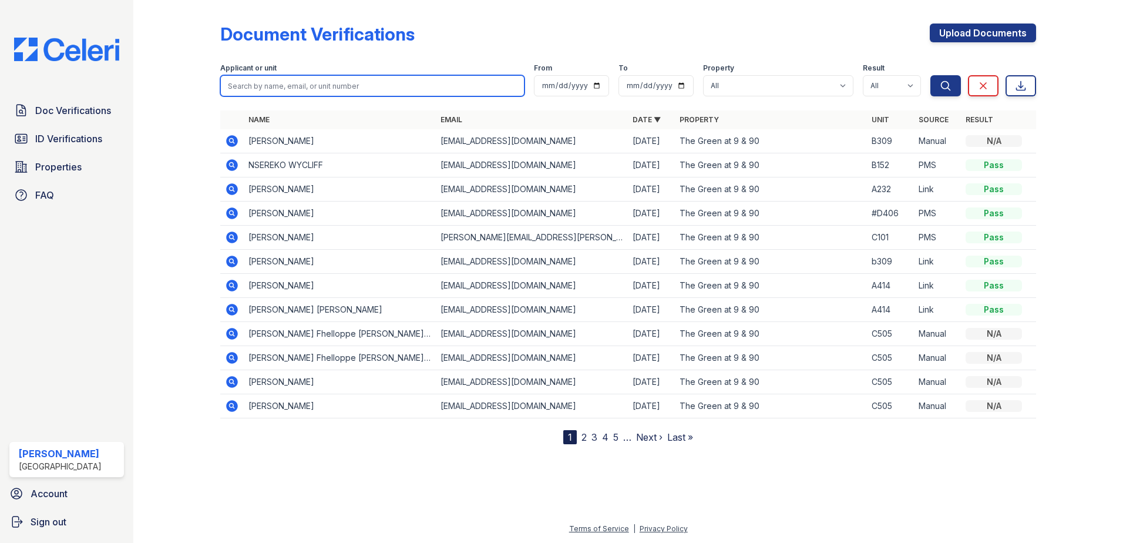
click at [438, 87] on input "search" at bounding box center [372, 85] width 304 height 21
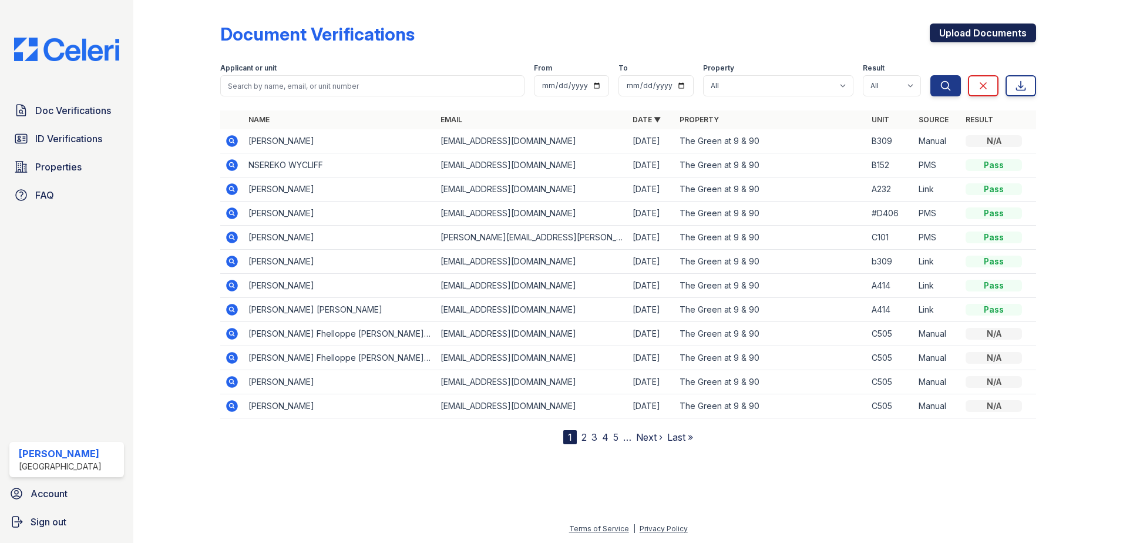
click at [953, 35] on link "Upload Documents" at bounding box center [983, 32] width 106 height 19
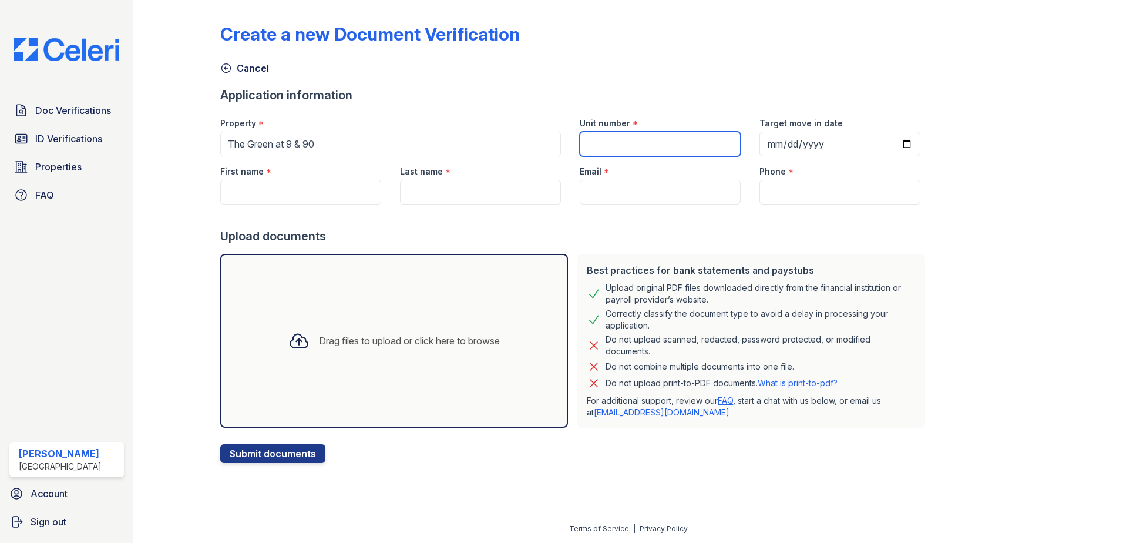
click at [615, 142] on input "Unit number" at bounding box center [660, 144] width 161 height 25
type input "B309"
type input "2025-09-01"
type input "Maribel"
type input "Cueva"
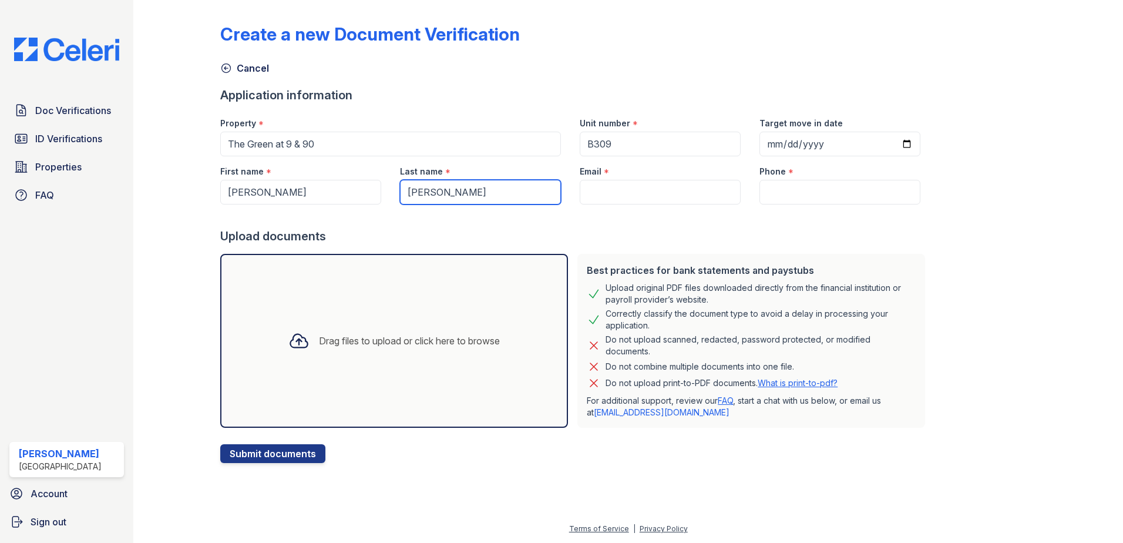
type input "florianfloriansorervina@gmail.com"
type input "7745405503"
click at [340, 341] on div "Drag files to upload or click here to browse" at bounding box center [409, 341] width 181 height 14
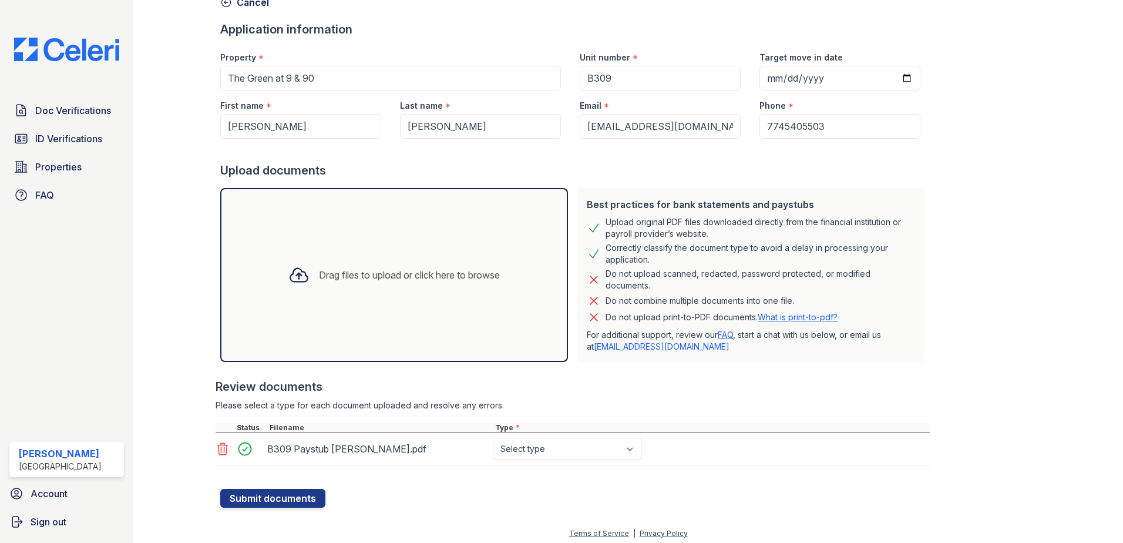
scroll to position [70, 0]
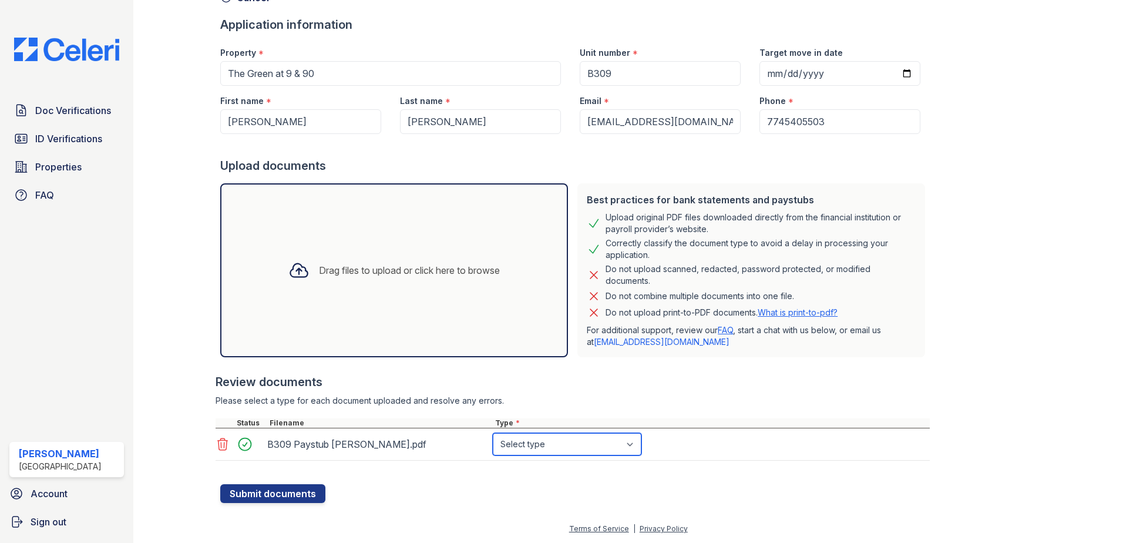
click at [569, 443] on select "Select type Paystub Bank Statement Offer Letter Tax Documents Benefit Award Let…" at bounding box center [567, 444] width 149 height 22
select select "paystub"
click at [493, 433] on select "Select type Paystub Bank Statement Offer Letter Tax Documents Benefit Award Let…" at bounding box center [567, 444] width 149 height 22
click at [303, 489] on button "Submit documents" at bounding box center [272, 493] width 105 height 19
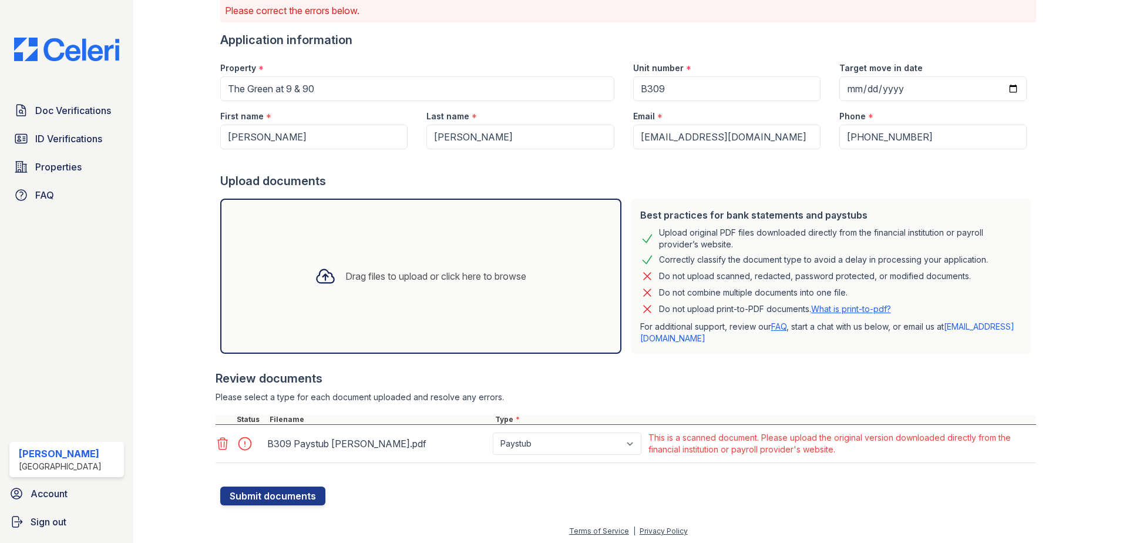
scroll to position [90, 0]
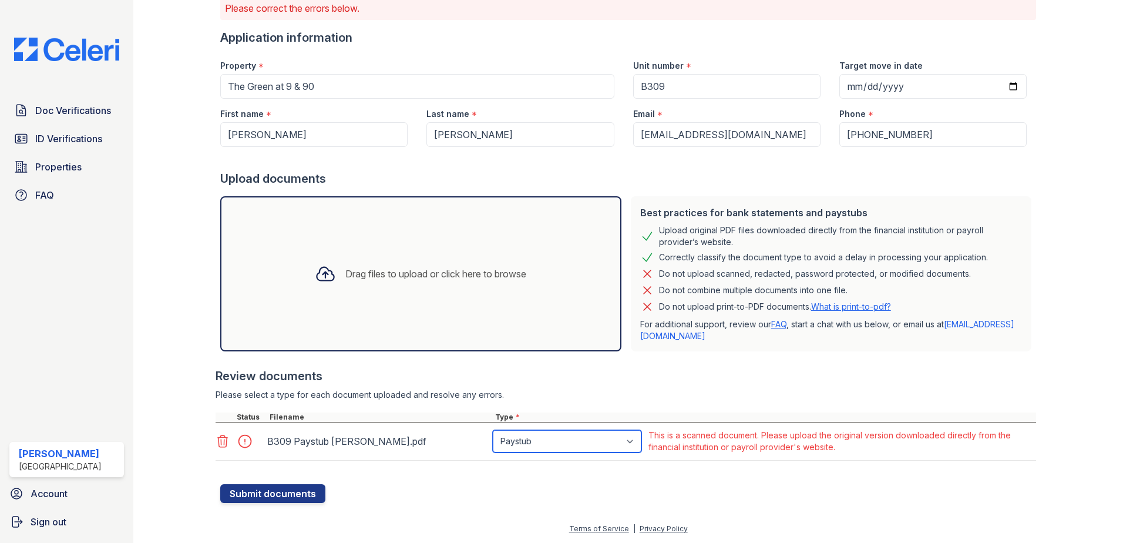
click at [625, 439] on select "Paystub Bank Statement Offer Letter Tax Documents Benefit Award Letter Investme…" at bounding box center [567, 441] width 149 height 22
select select "other"
click at [493, 430] on select "Paystub Bank Statement Offer Letter Tax Documents Benefit Award Letter Investme…" at bounding box center [567, 441] width 149 height 22
click at [271, 492] on button "Submit documents" at bounding box center [272, 493] width 105 height 19
